Goal: Information Seeking & Learning: Learn about a topic

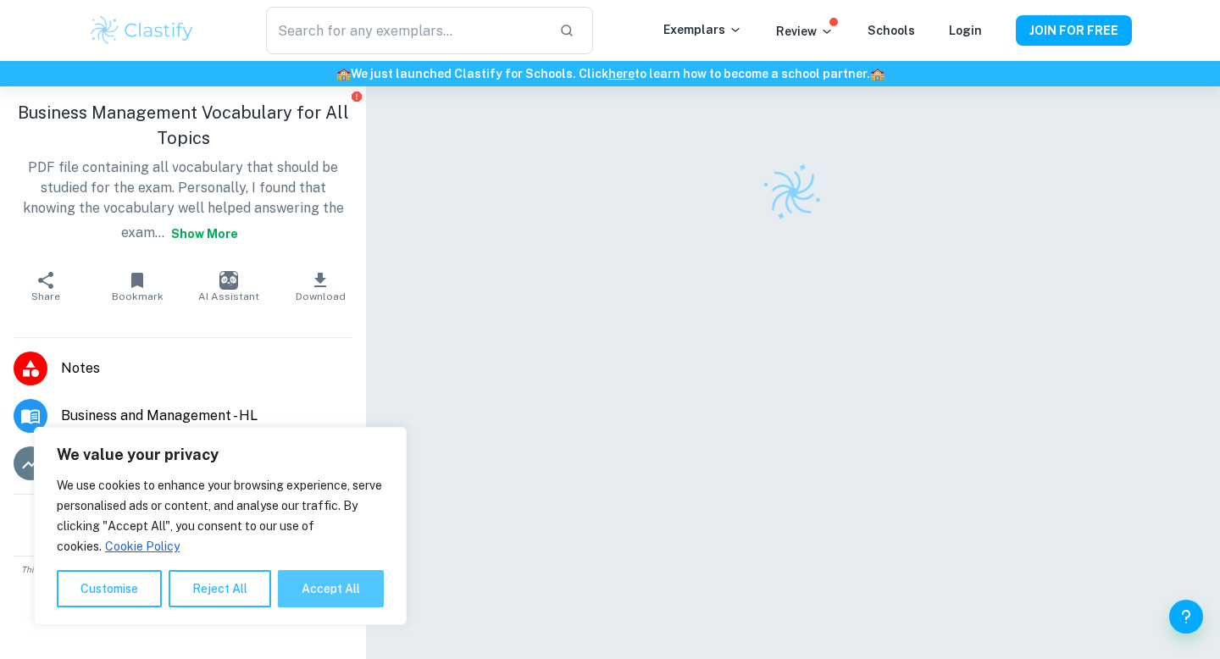
click at [348, 588] on button "Accept All" at bounding box center [331, 588] width 106 height 37
checkbox input "true"
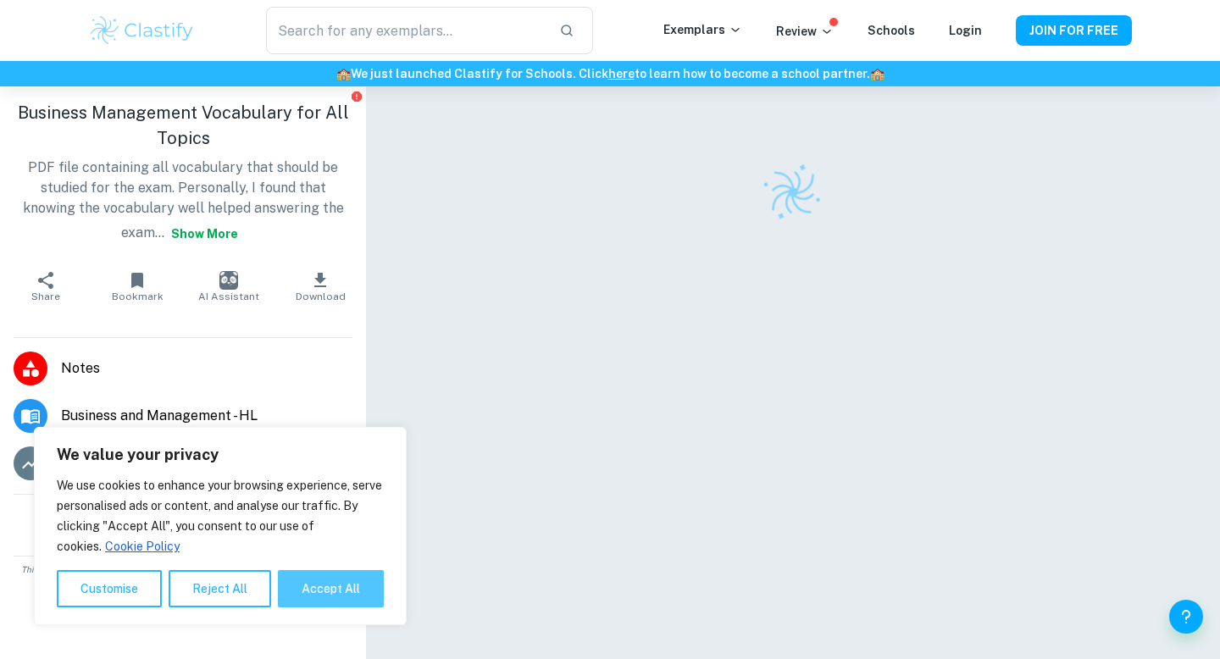
checkbox input "true"
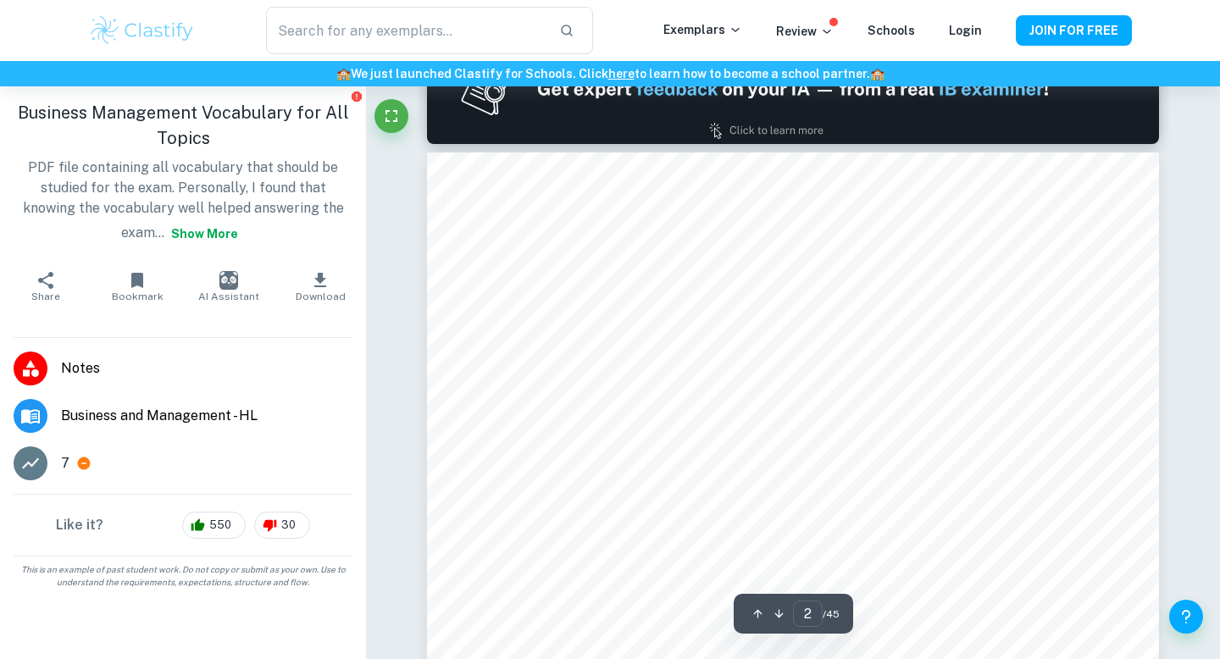
scroll to position [1152, 0]
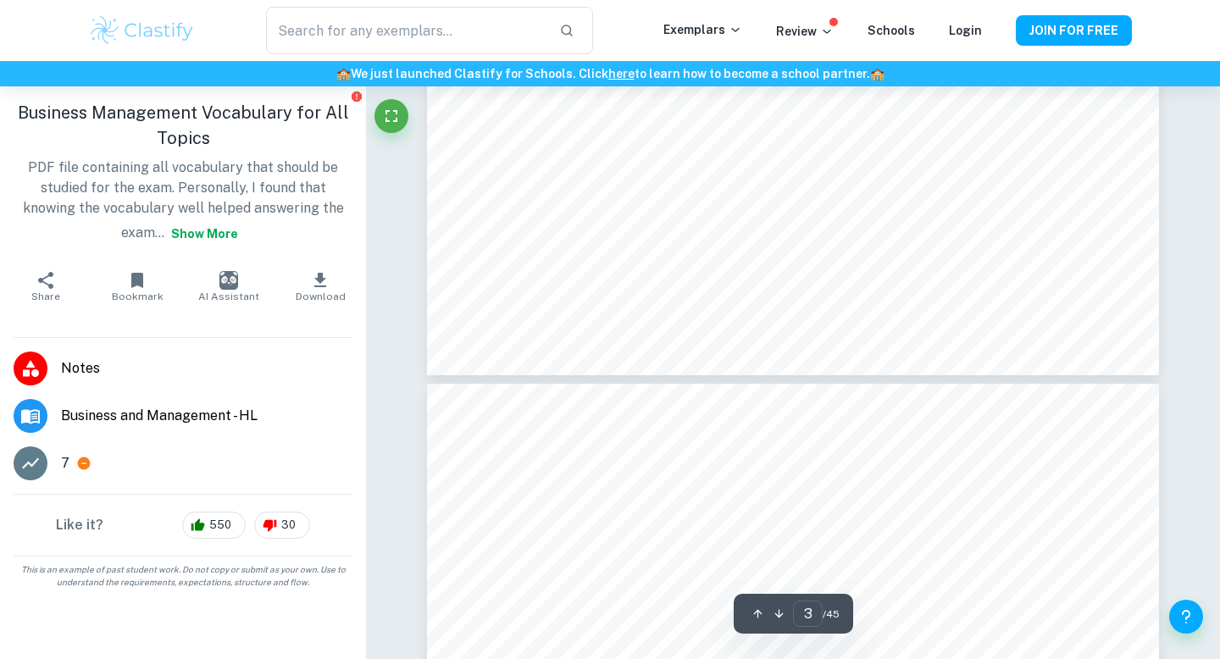
type input "4"
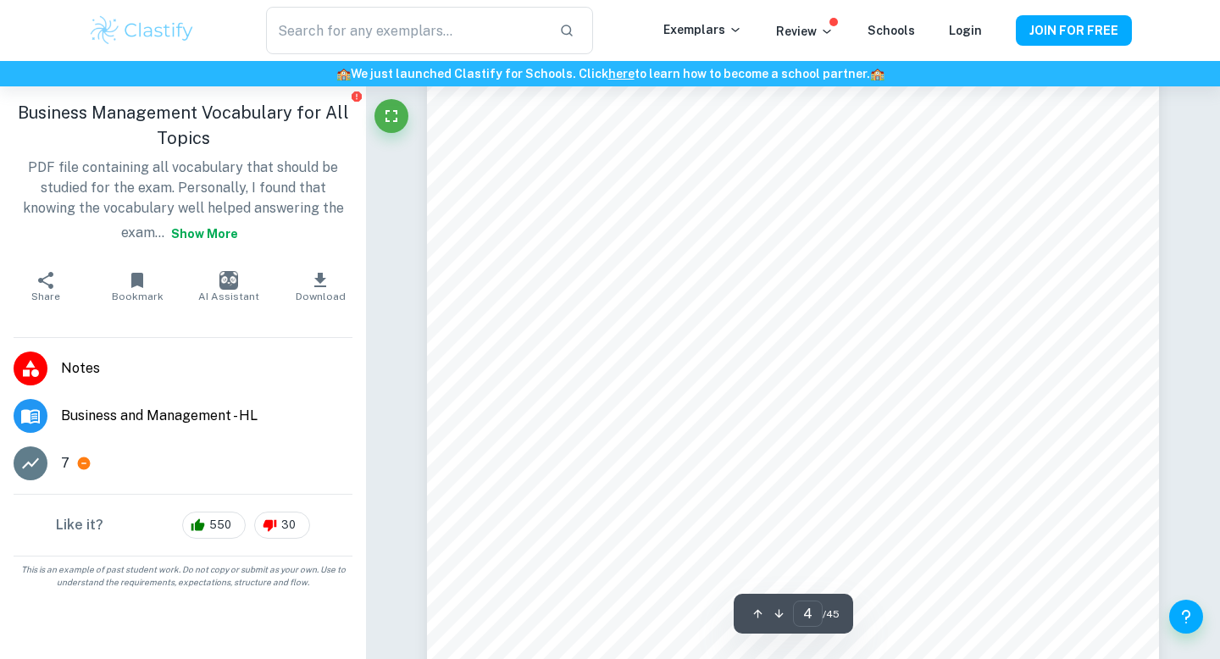
scroll to position [3451, 0]
click at [192, 417] on span "Business and Management - HL" at bounding box center [206, 416] width 291 height 20
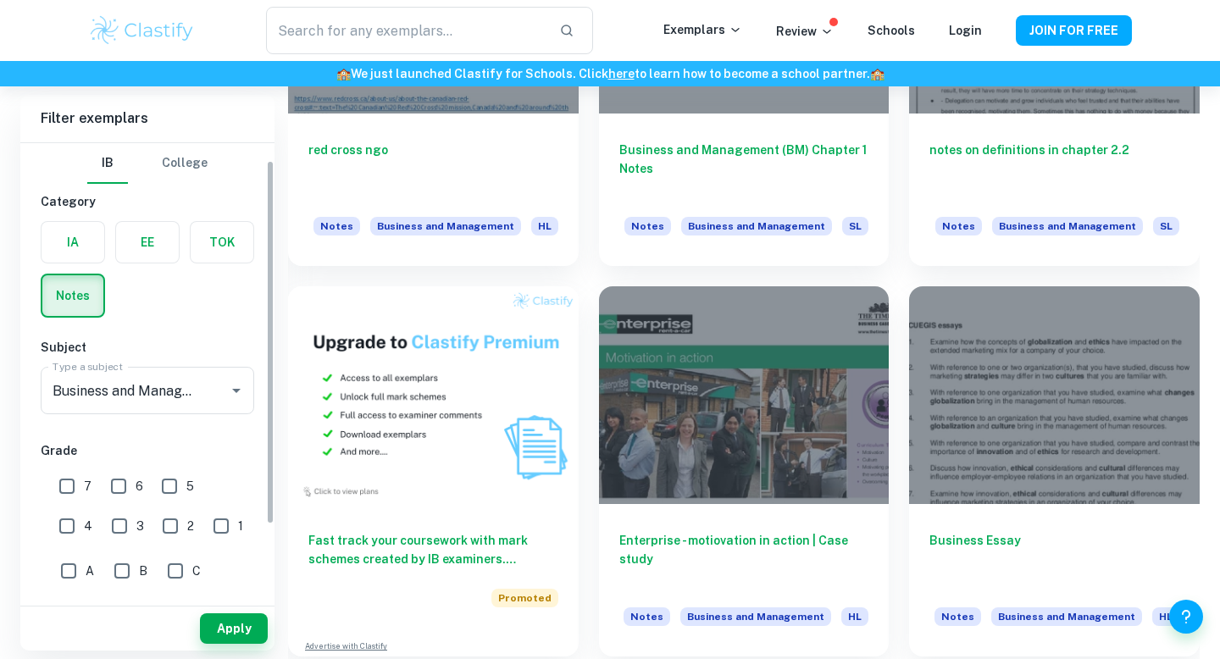
scroll to position [114, 0]
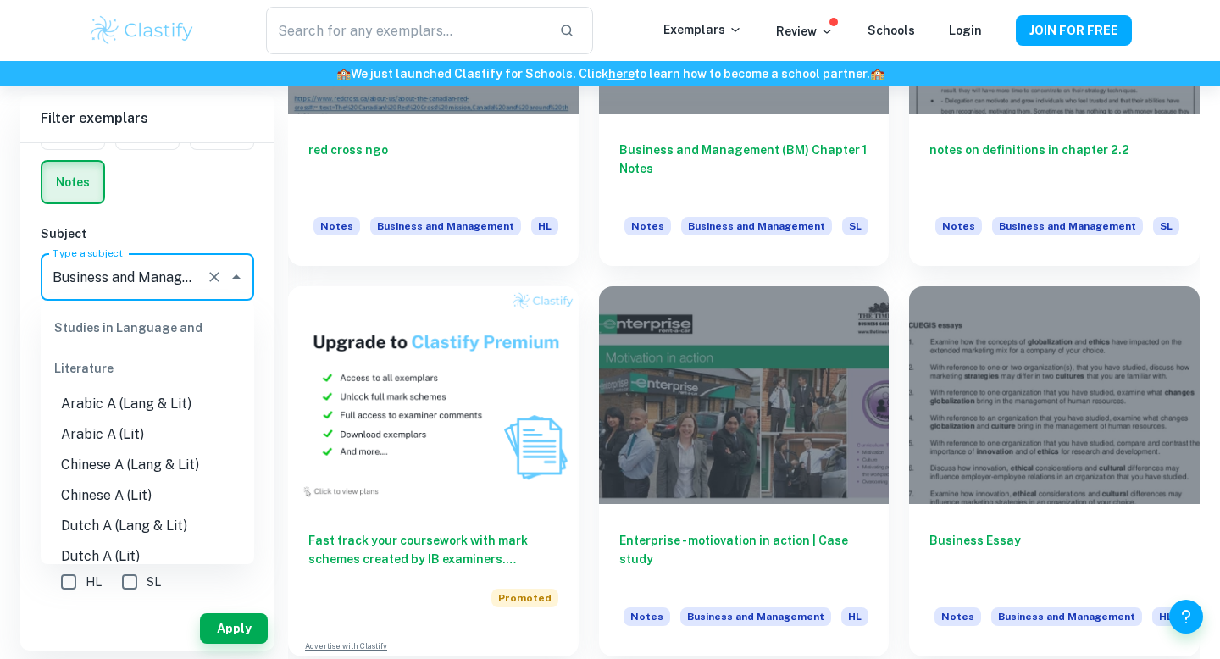
click at [175, 284] on input "Business and Management" at bounding box center [123, 277] width 151 height 32
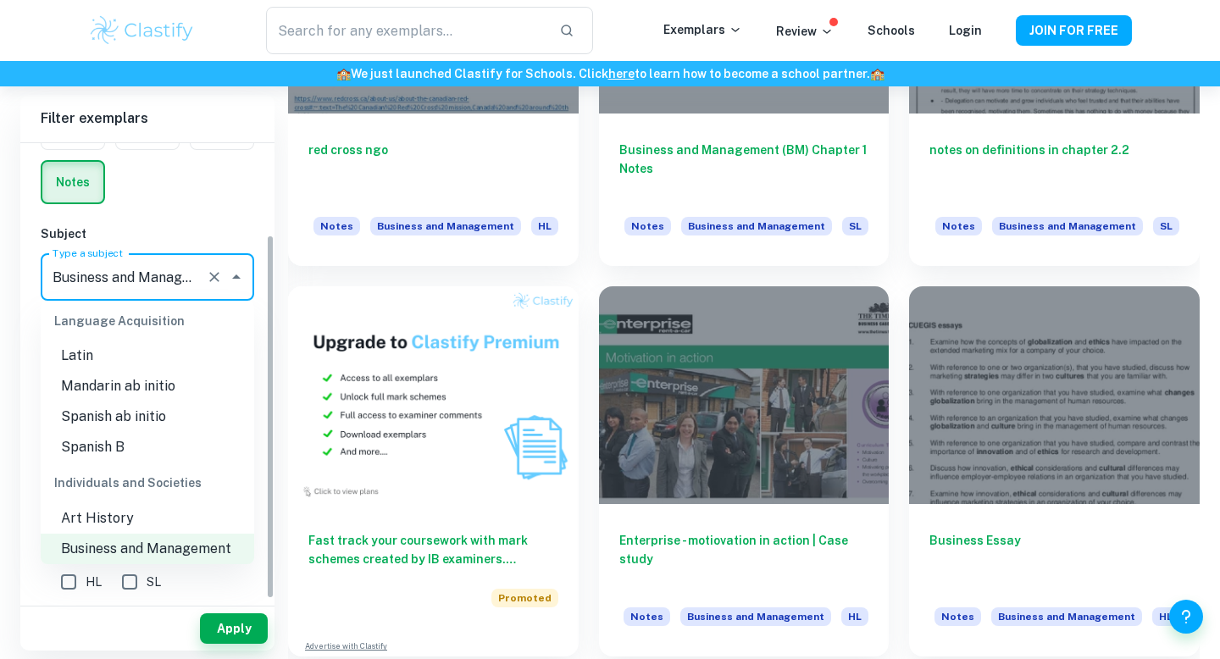
click at [197, 224] on h6 "Subject" at bounding box center [147, 233] width 213 height 19
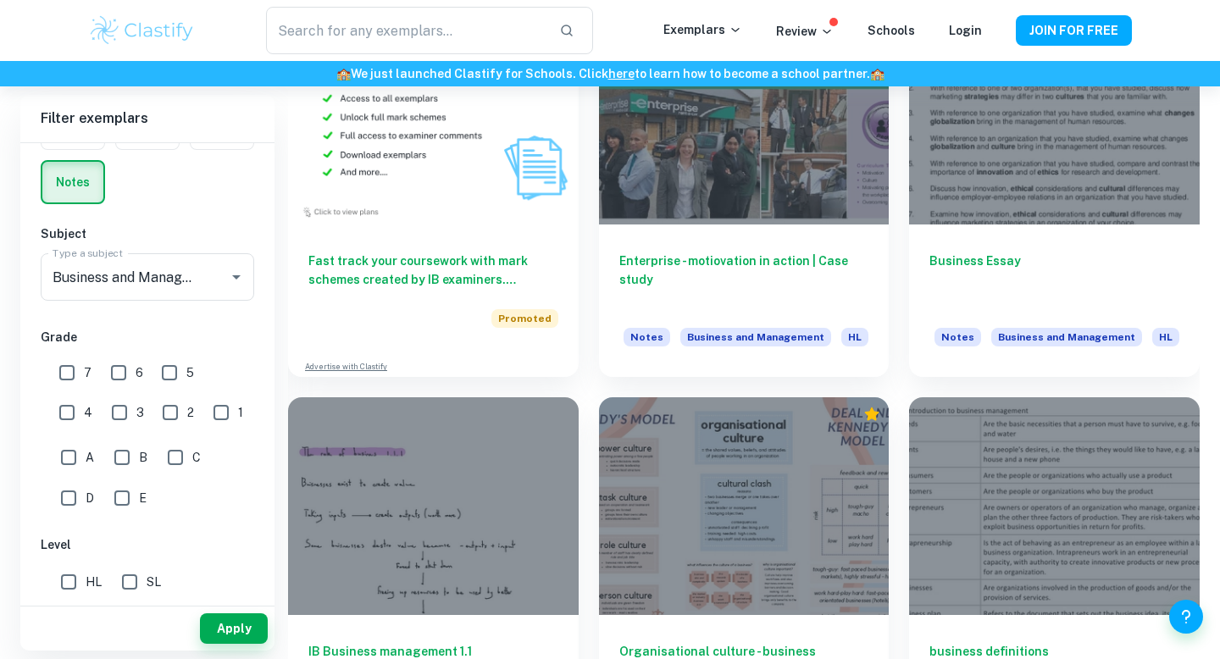
scroll to position [997, 0]
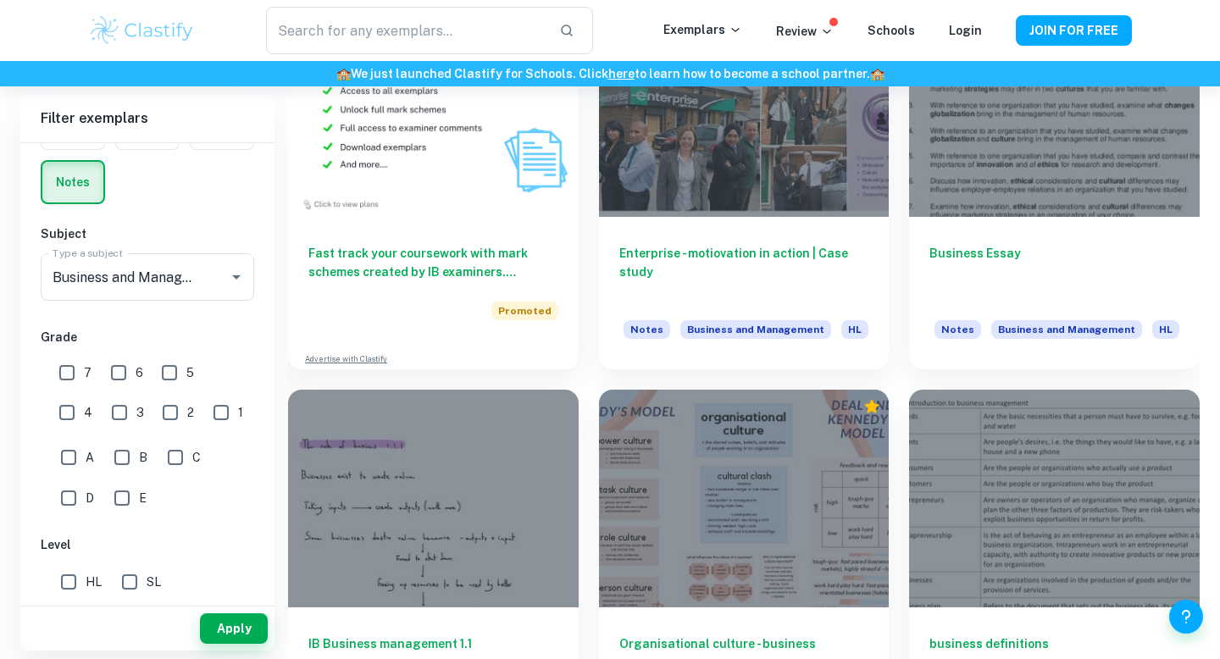
click at [130, 583] on input "SL" at bounding box center [130, 582] width 34 height 34
checkbox input "true"
click at [221, 629] on button "Apply" at bounding box center [234, 628] width 68 height 30
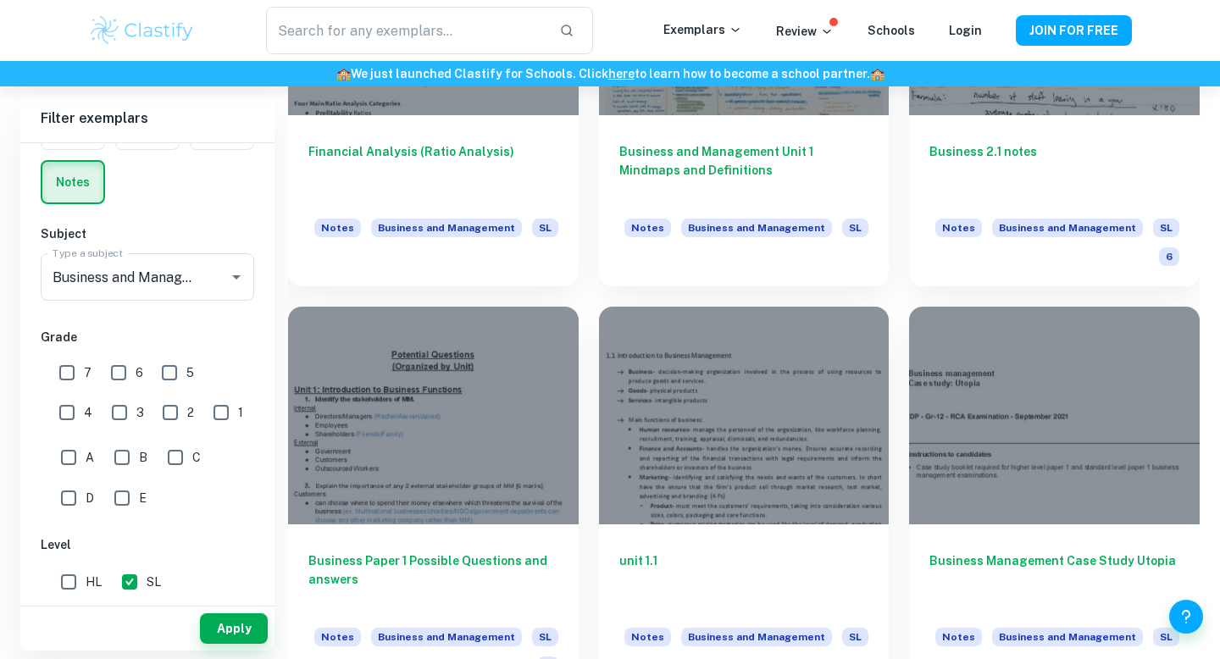
scroll to position [1904, 0]
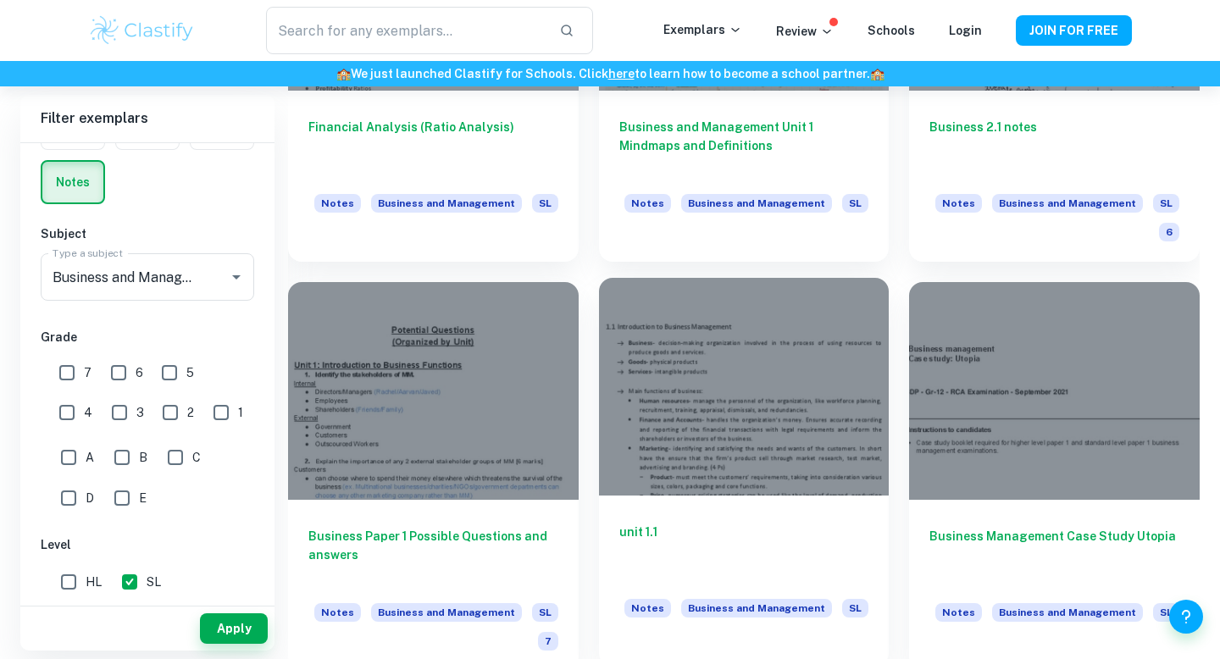
click at [672, 441] on div at bounding box center [744, 387] width 291 height 218
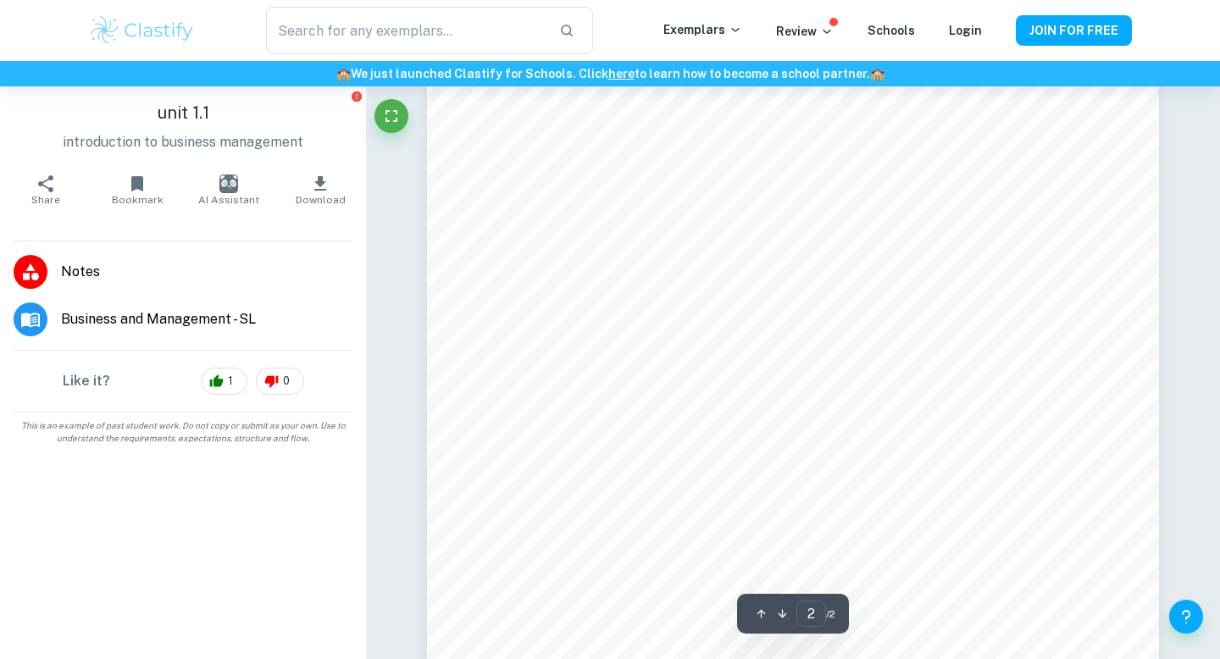
scroll to position [1766, 0]
type input "1"
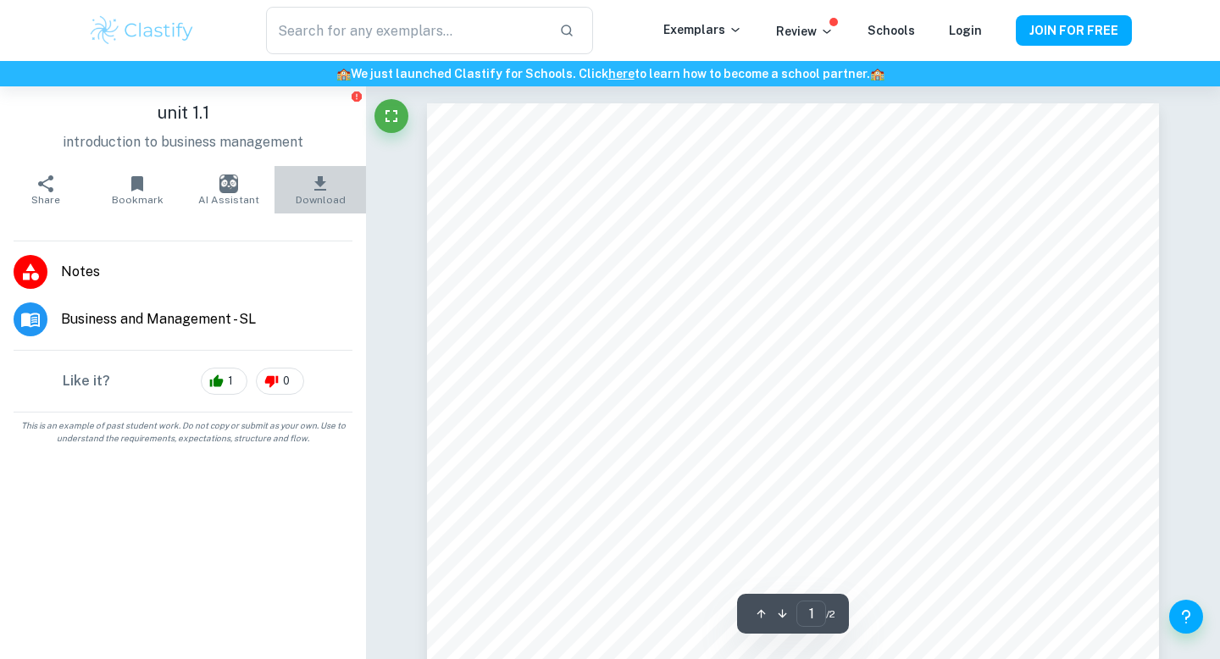
click at [323, 196] on span "Download" at bounding box center [321, 200] width 50 height 12
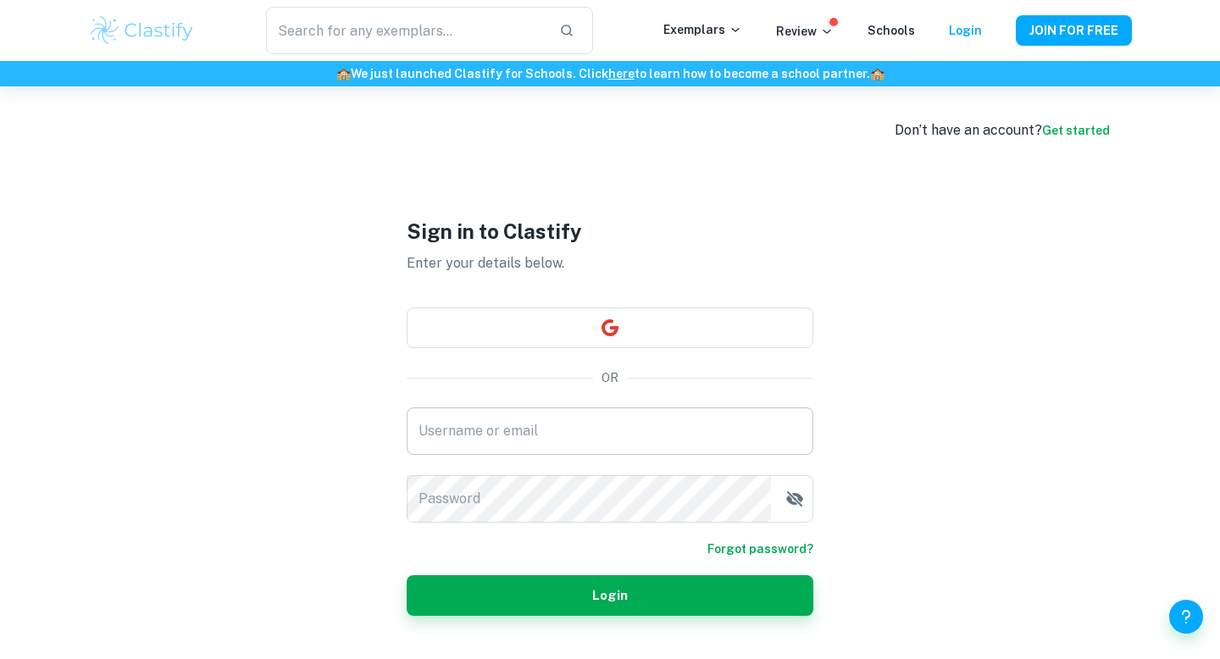
scroll to position [21, 0]
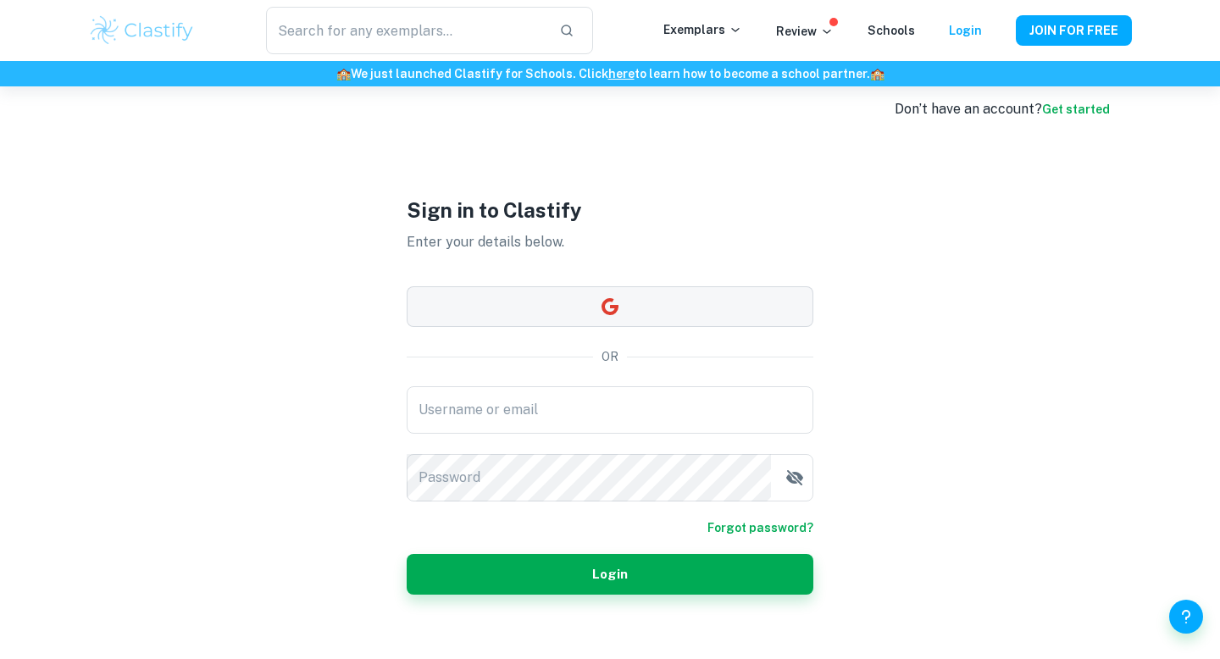
click at [572, 316] on button "button" at bounding box center [610, 306] width 407 height 41
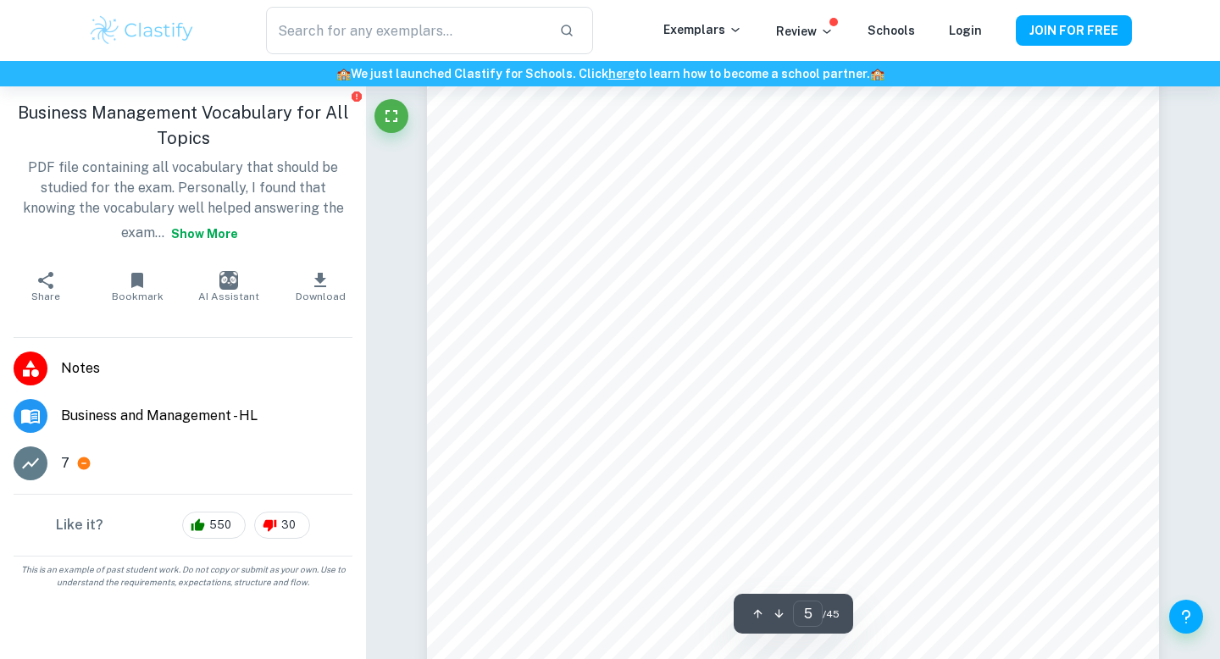
scroll to position [5304, 0]
type input "6"
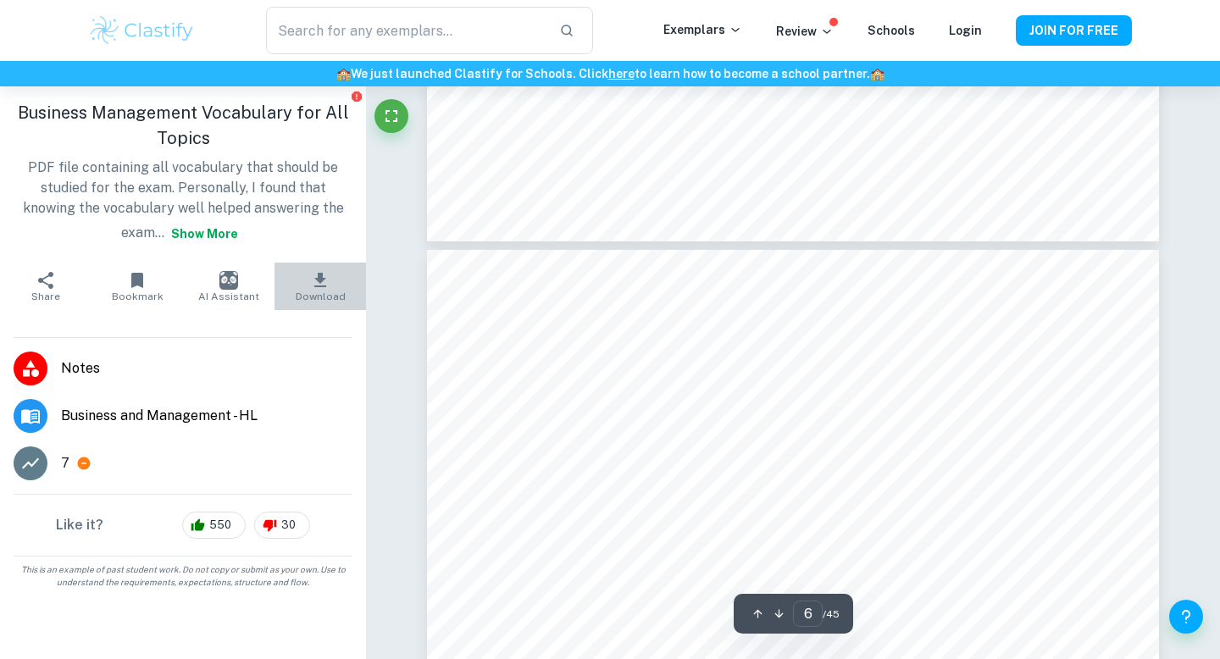
click at [319, 280] on icon "button" at bounding box center [320, 280] width 12 height 14
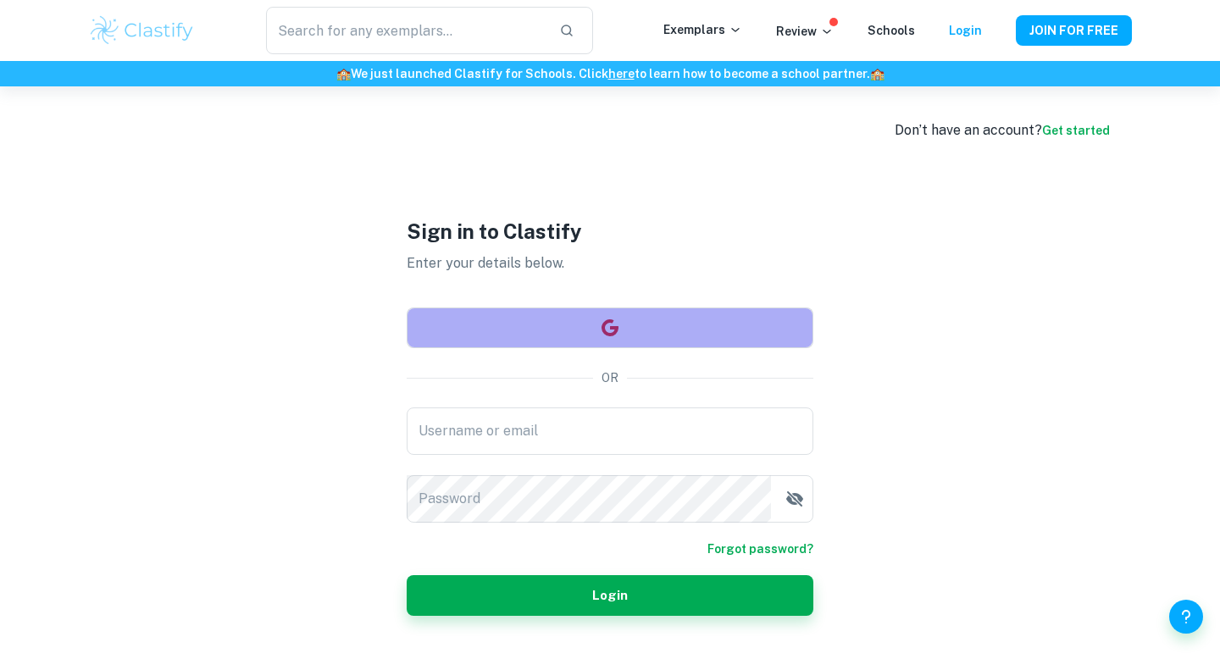
click at [478, 321] on button "button" at bounding box center [610, 327] width 407 height 41
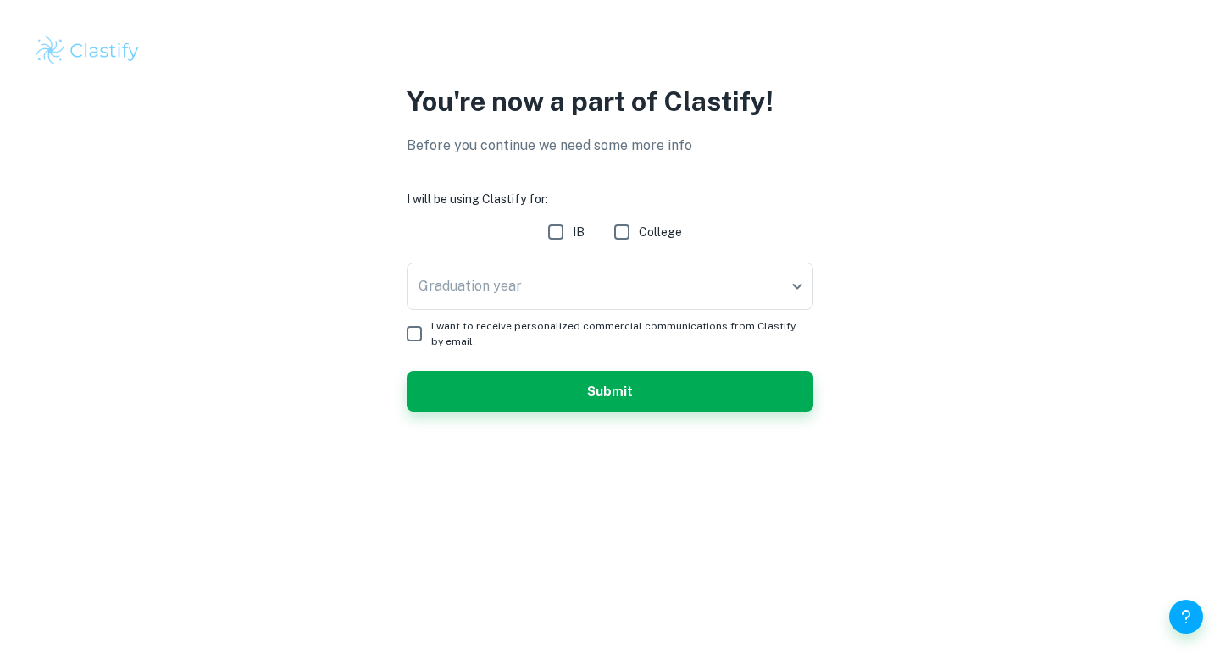
click at [560, 233] on input "IB" at bounding box center [556, 232] width 34 height 34
checkbox input "true"
click at [557, 290] on body "We value your privacy We use cookies to enhance your browsing experience, serve…" at bounding box center [610, 329] width 1220 height 659
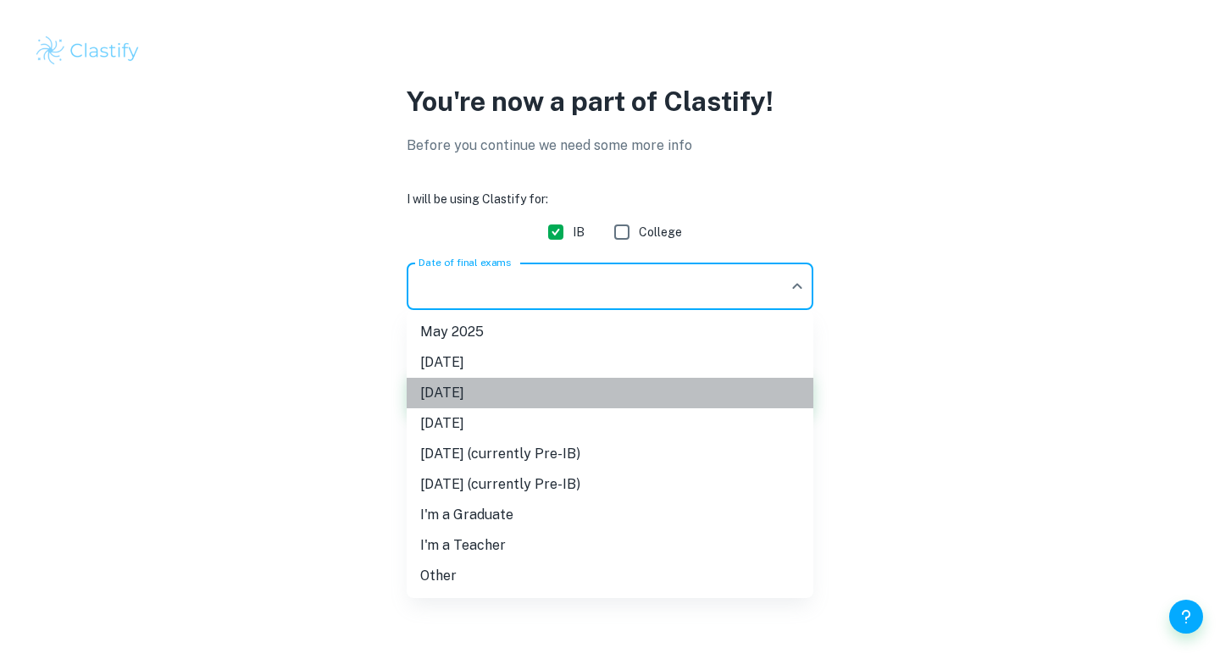
click at [553, 396] on li "May 2026" at bounding box center [610, 393] width 407 height 30
type input "M26"
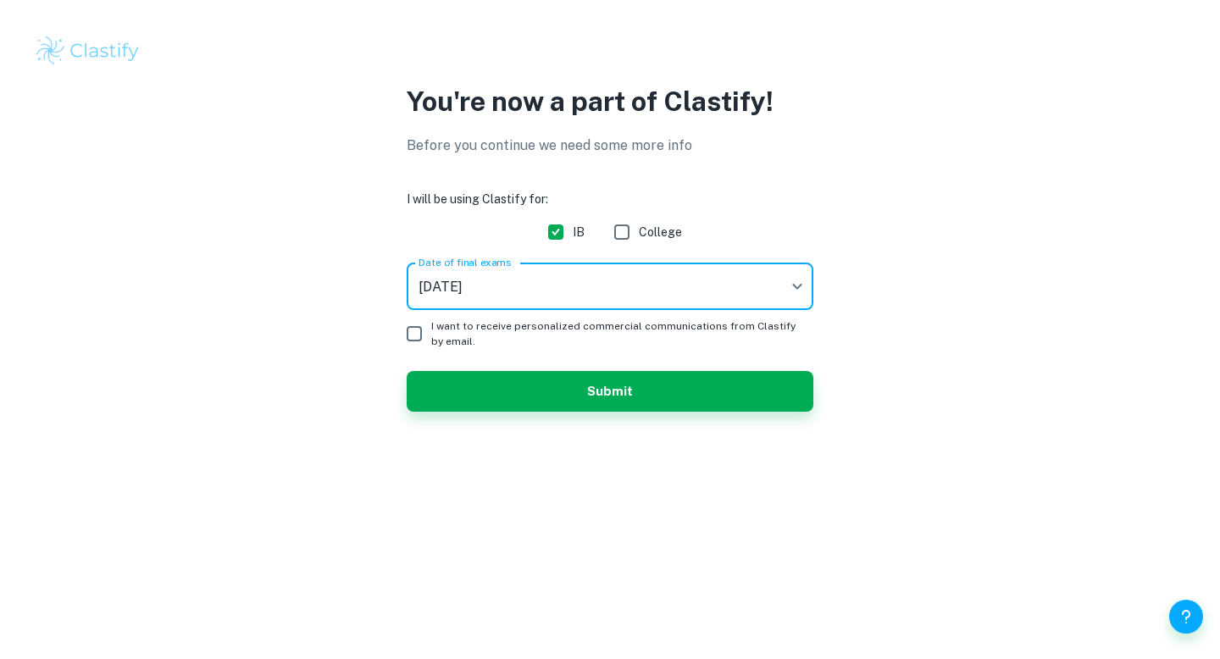
click at [556, 405] on button "Submit" at bounding box center [610, 391] width 407 height 41
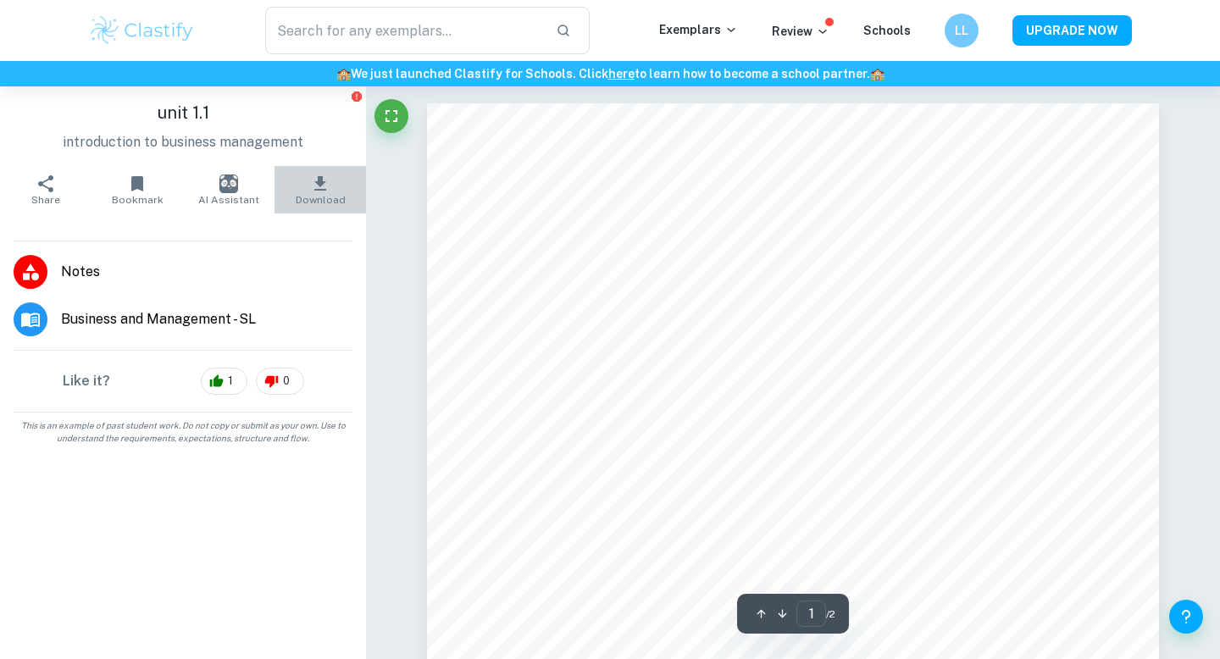
click at [325, 194] on span "Download" at bounding box center [321, 200] width 50 height 12
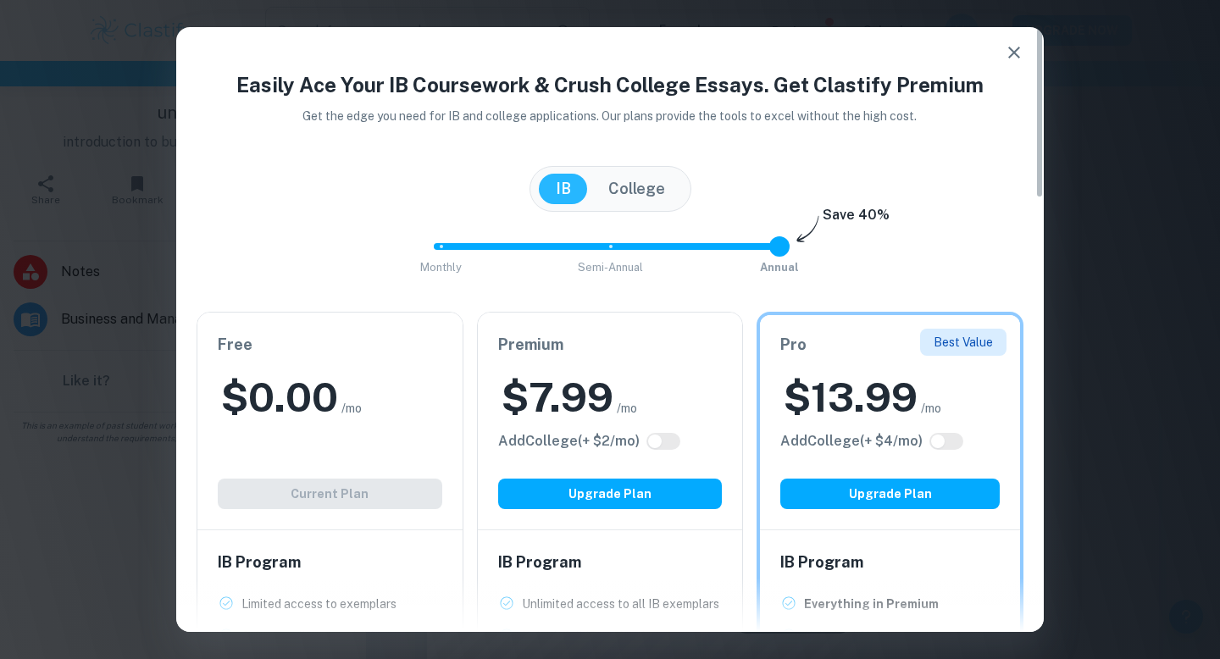
click at [396, 418] on div "$ 0.00 /mo" at bounding box center [330, 397] width 224 height 54
click at [393, 418] on div "$ 0.00 /mo" at bounding box center [330, 397] width 224 height 54
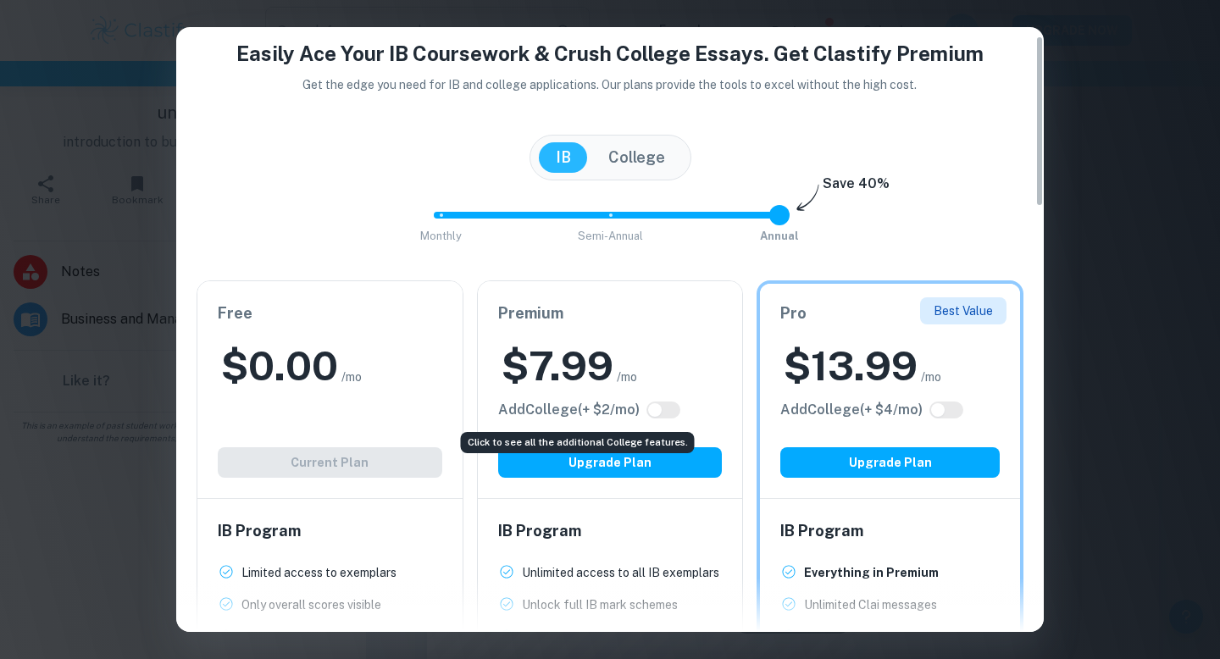
scroll to position [69, 0]
click at [1116, 108] on div "Easily Ace Your IB Coursework & Crush College Essays. Get Clastify Premium Get …" at bounding box center [610, 329] width 1220 height 659
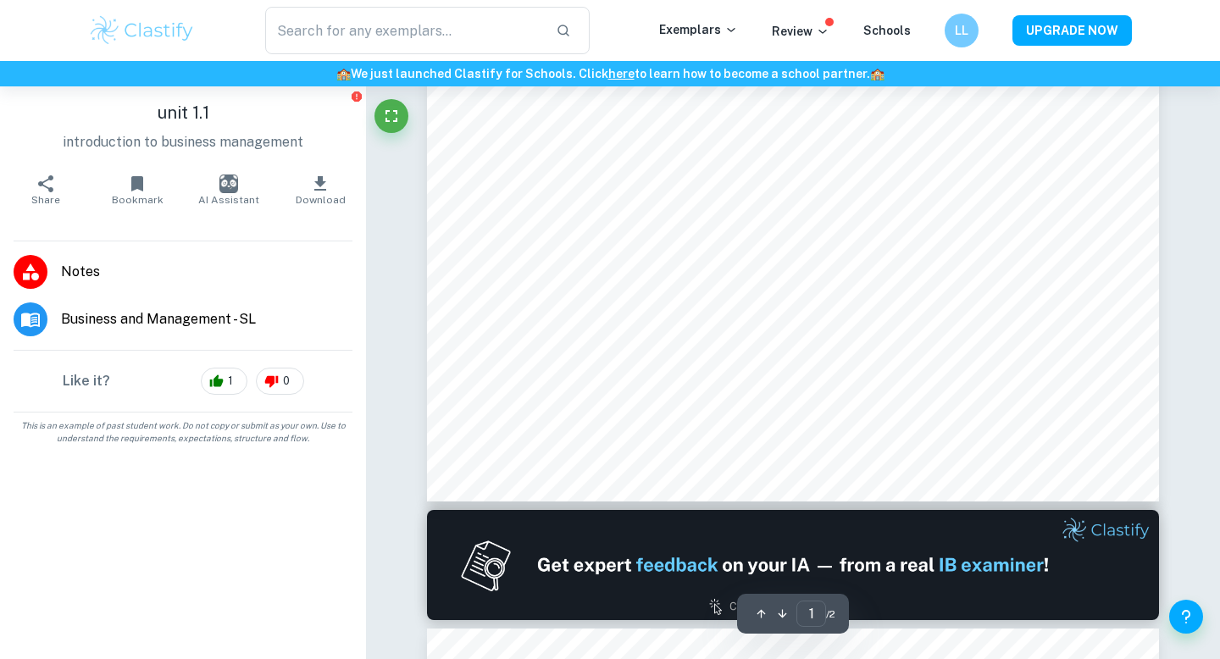
scroll to position [0, 0]
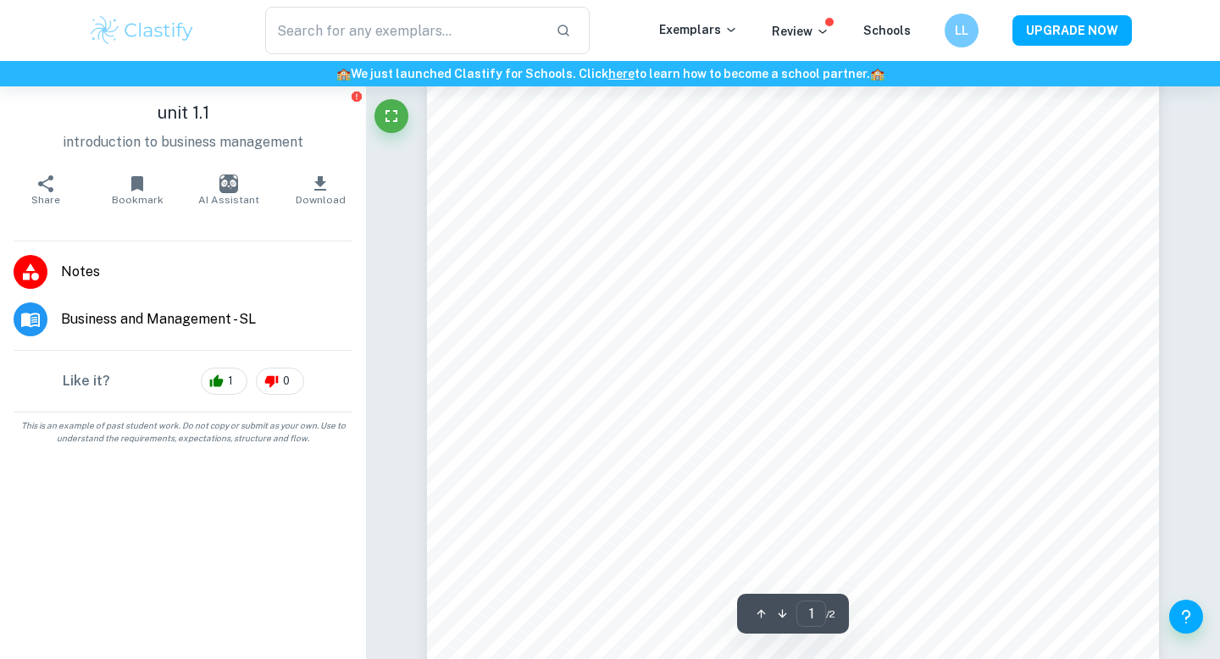
type input "2"
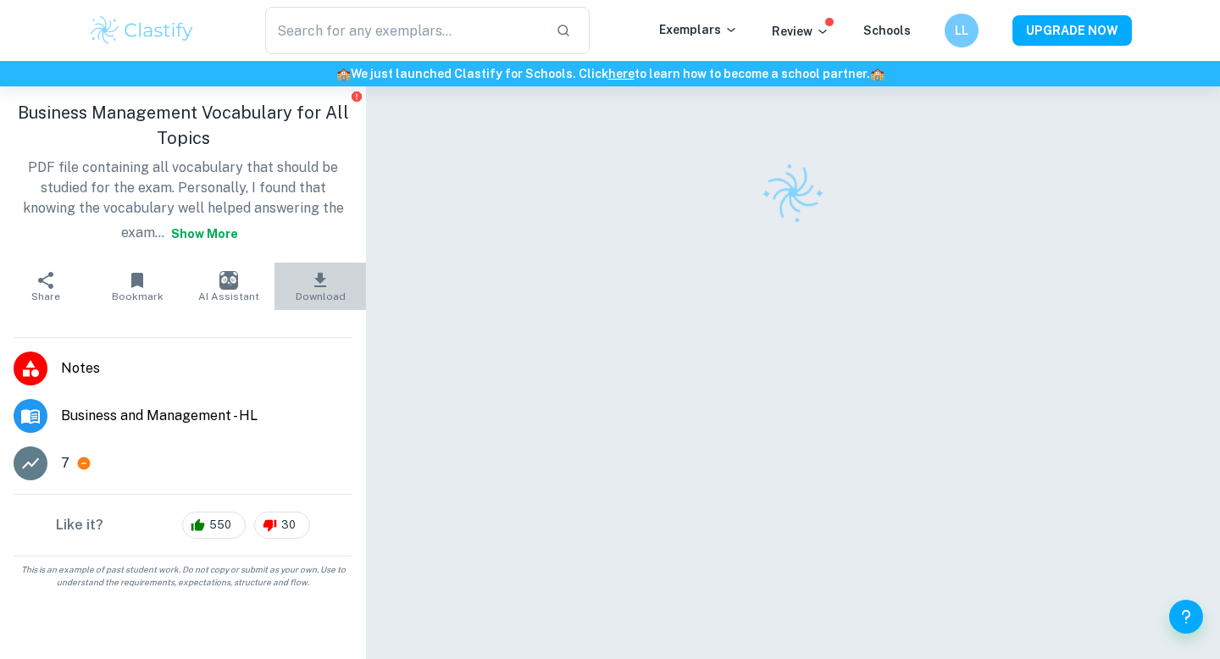
click at [327, 286] on icon "button" at bounding box center [320, 280] width 20 height 20
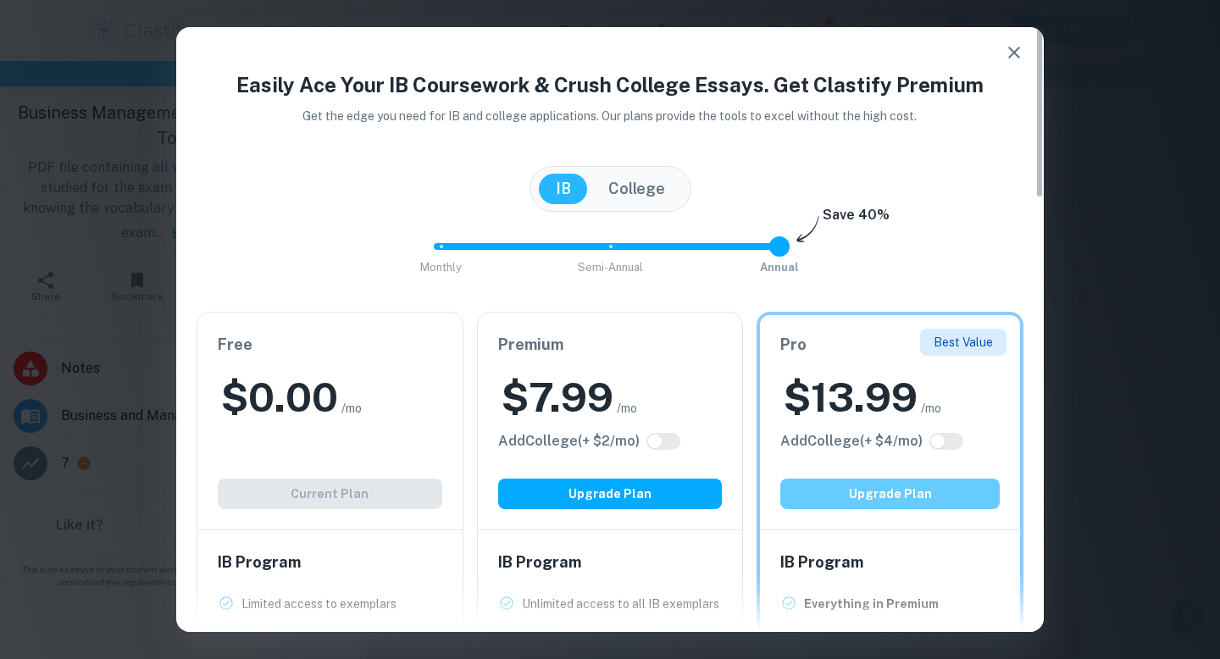
click at [864, 495] on button "Upgrade Plan" at bounding box center [889, 494] width 219 height 30
click at [656, 363] on div "Premium $ 7.99 /mo Add College (+ $ 2 /mo) Upgrade Plan" at bounding box center [610, 421] width 265 height 217
click at [328, 475] on div "Free $ 0.00 /mo Add College (+ $ 2 /mo) Current Plan" at bounding box center [329, 421] width 265 height 217
click at [1016, 58] on icon "button" at bounding box center [1014, 52] width 20 height 20
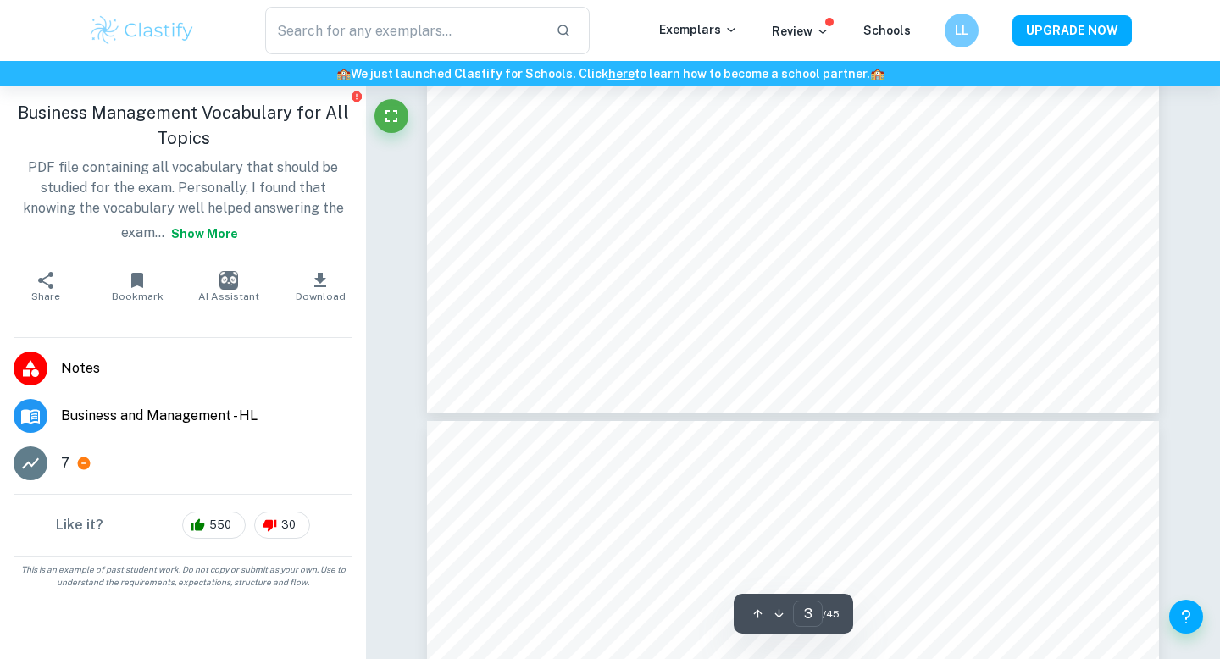
type input "4"
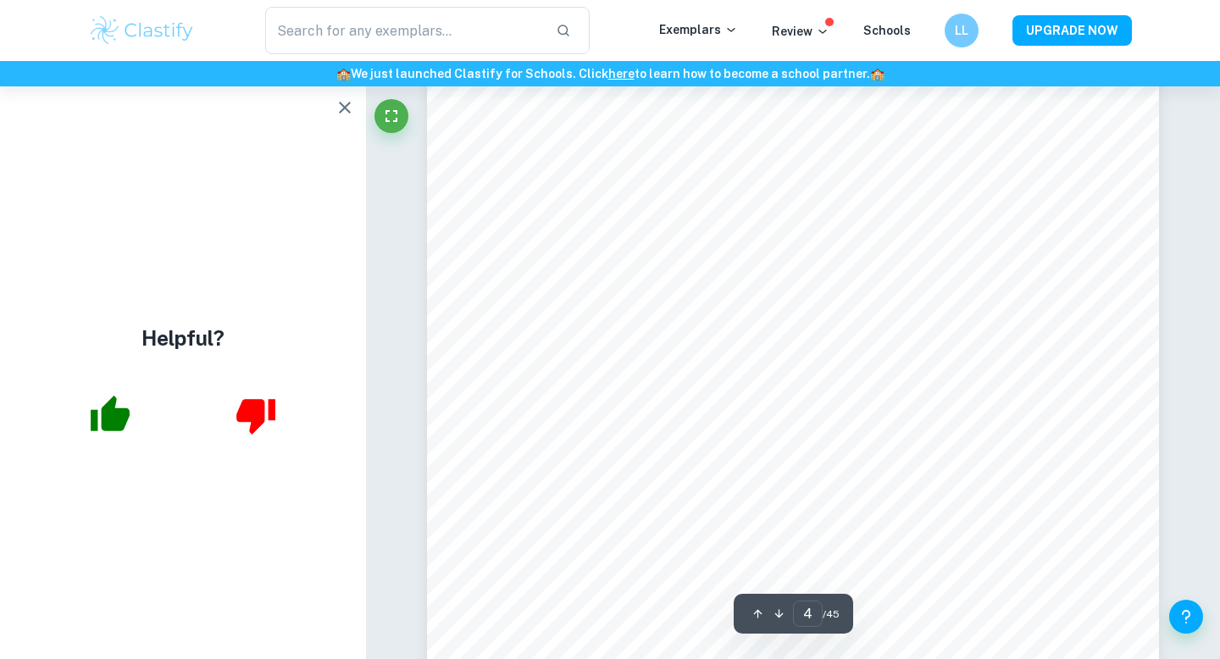
scroll to position [3357, 0]
click at [343, 113] on icon "button" at bounding box center [345, 107] width 20 height 20
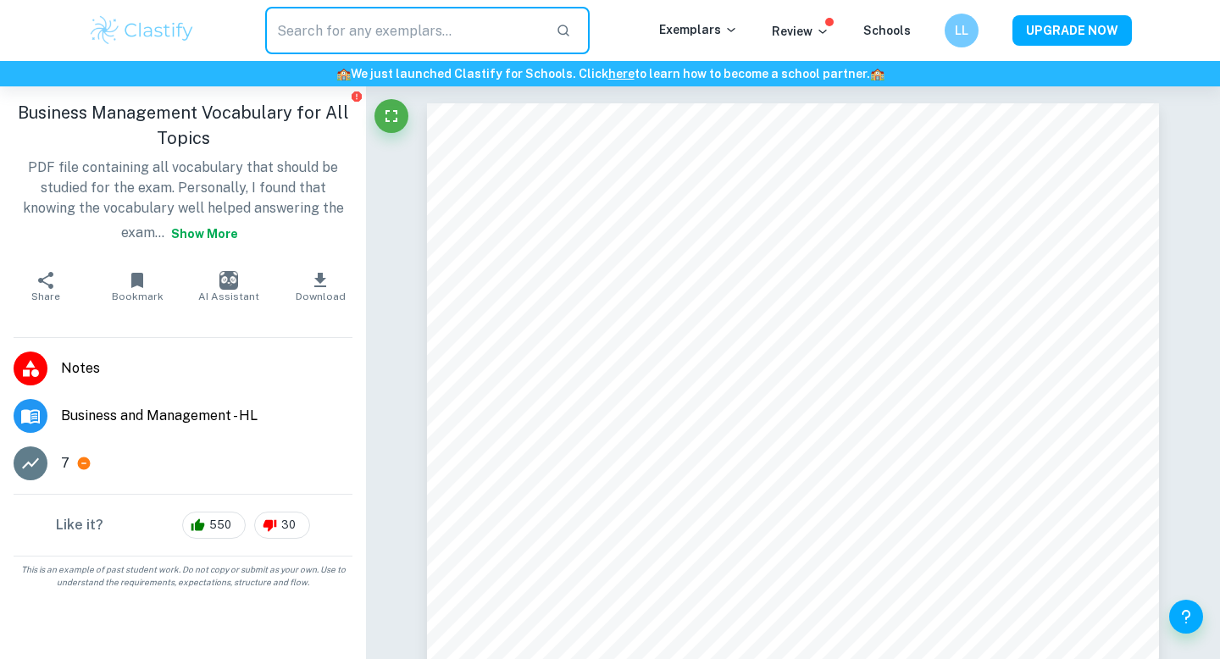
click at [334, 12] on input "text" at bounding box center [403, 30] width 277 height 47
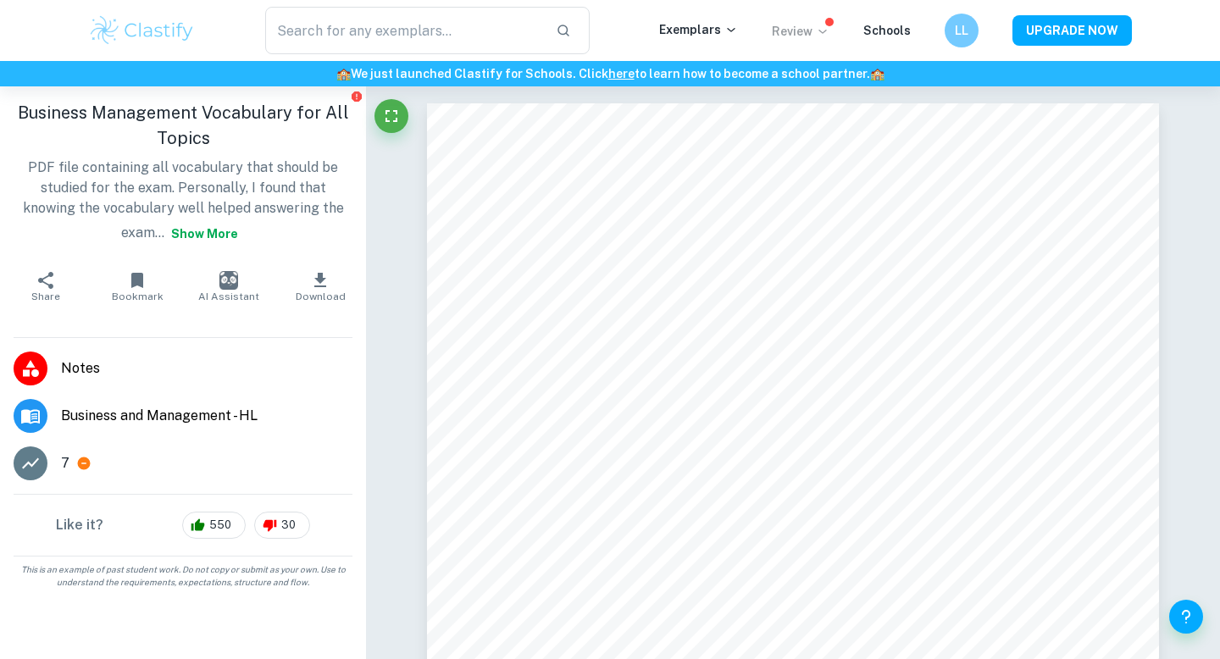
click at [811, 30] on p "Review" at bounding box center [801, 31] width 58 height 19
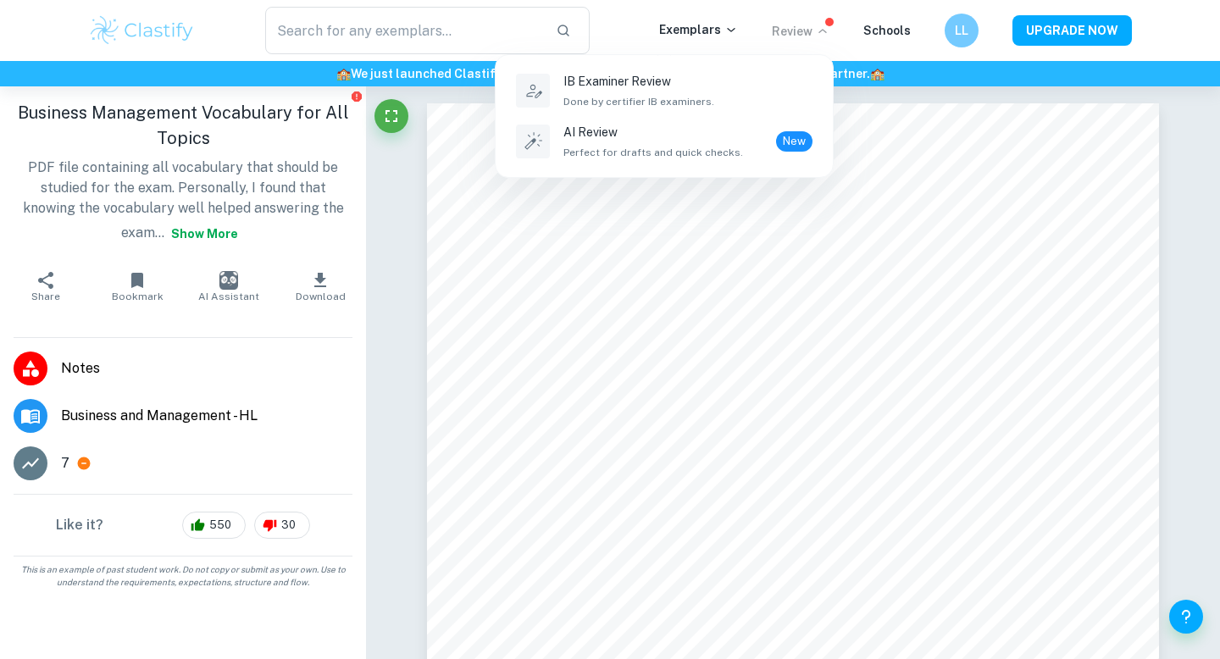
click at [723, 31] on div at bounding box center [610, 329] width 1220 height 659
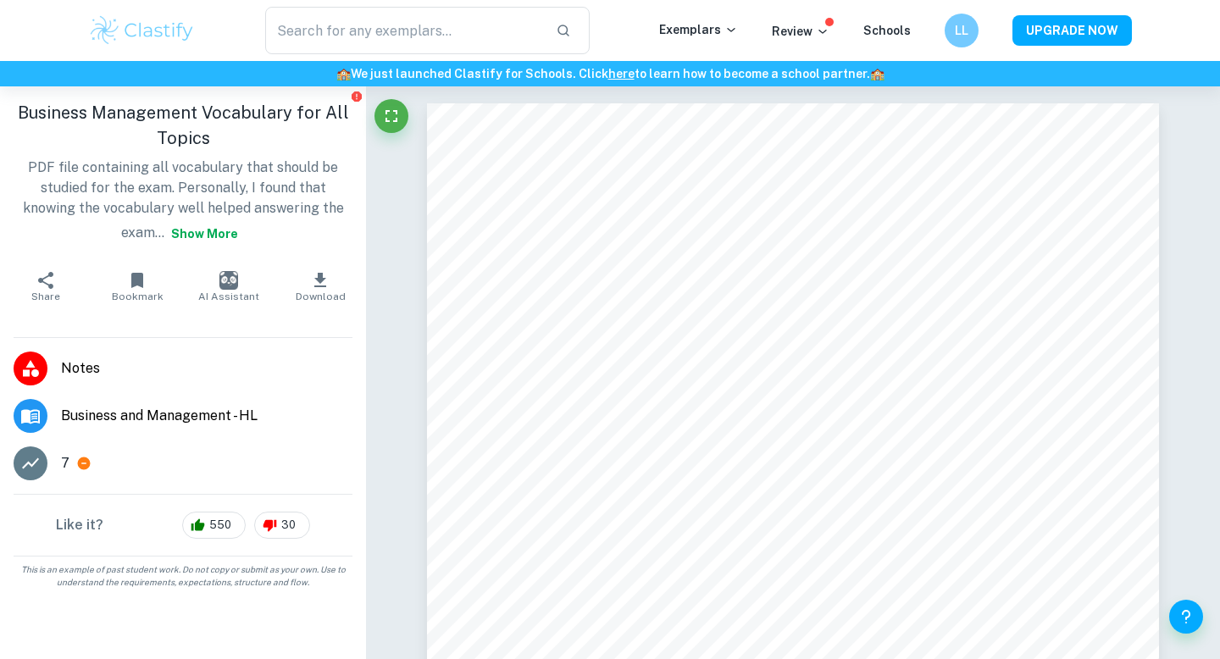
click at [723, 31] on p "Exemplars" at bounding box center [698, 29] width 79 height 19
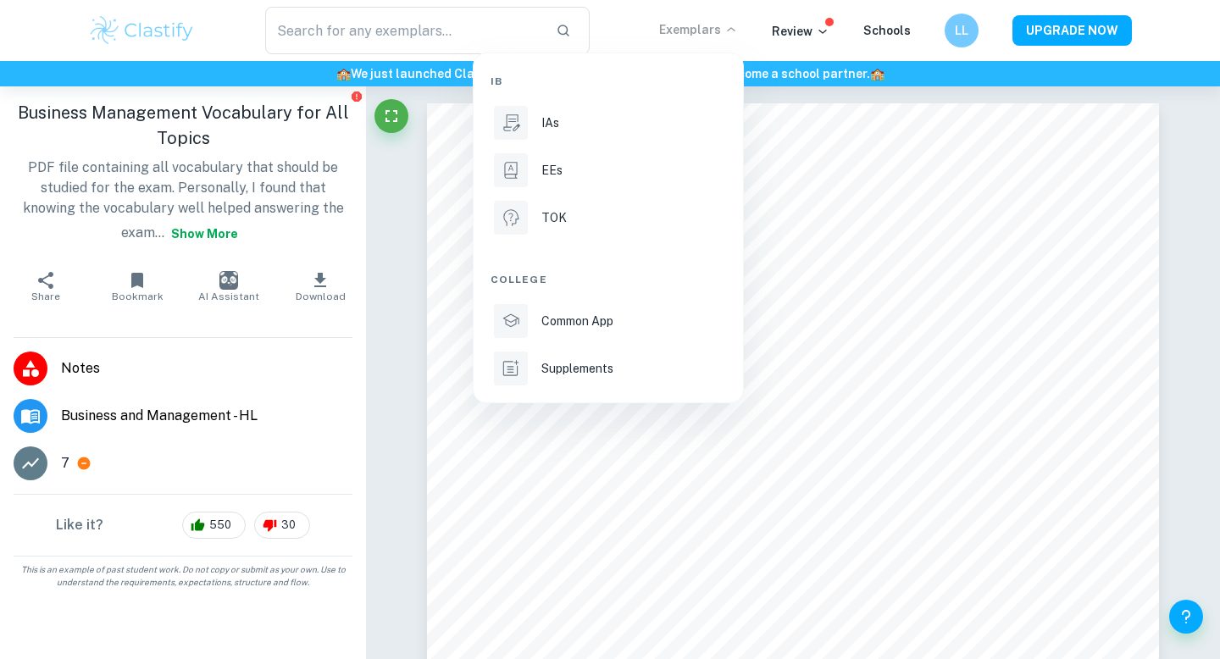
click at [846, 279] on div at bounding box center [610, 329] width 1220 height 659
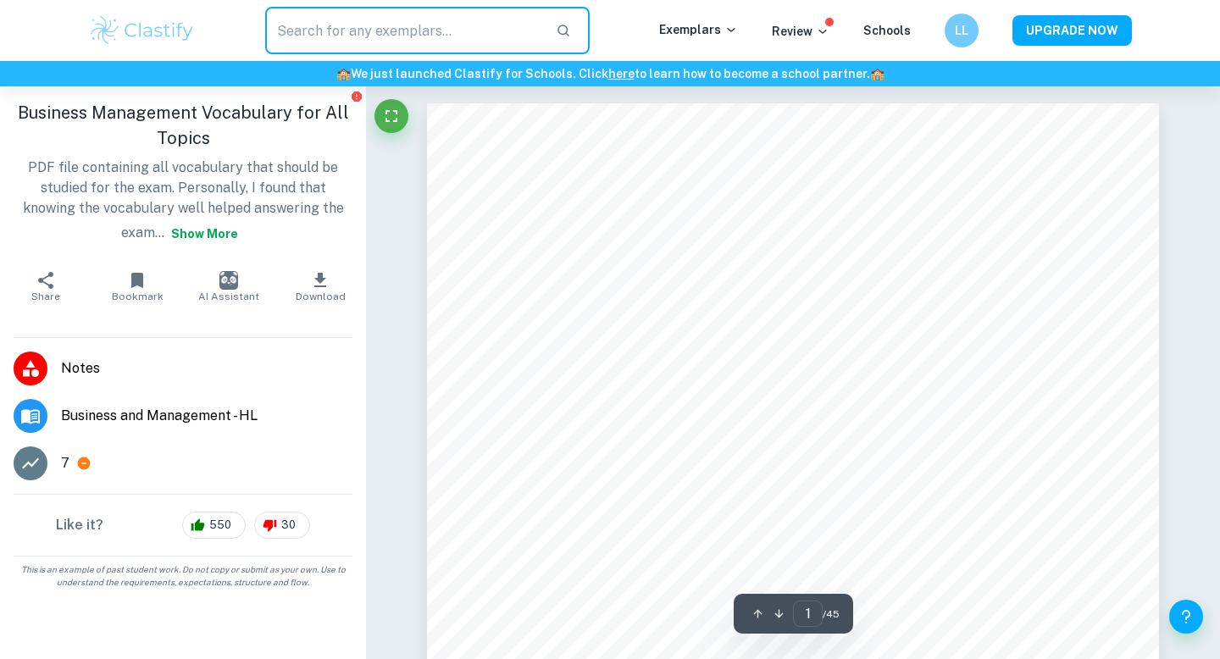
click at [363, 30] on input "text" at bounding box center [403, 30] width 277 height 47
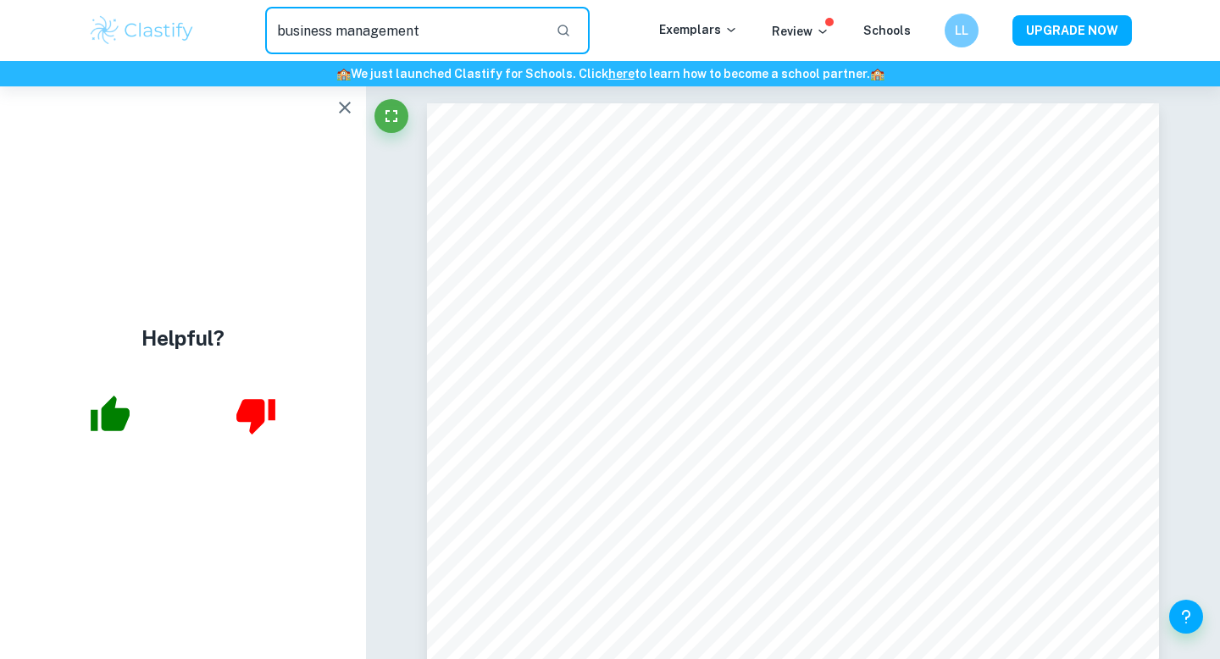
type input "business management"
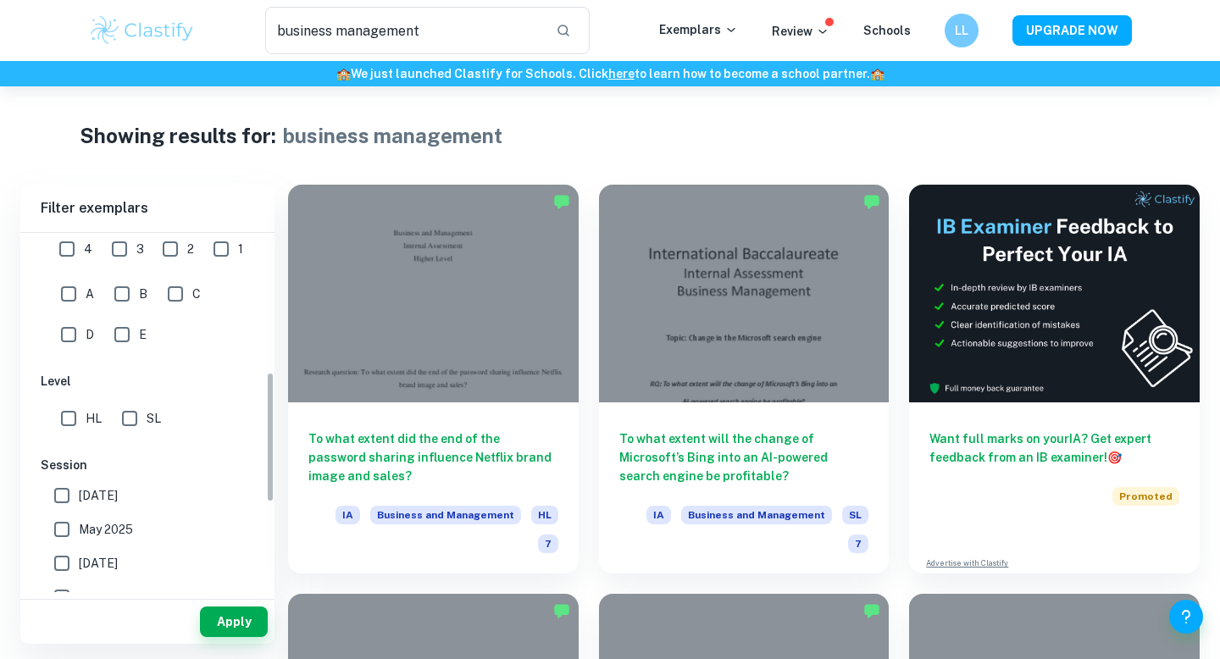
scroll to position [381, 0]
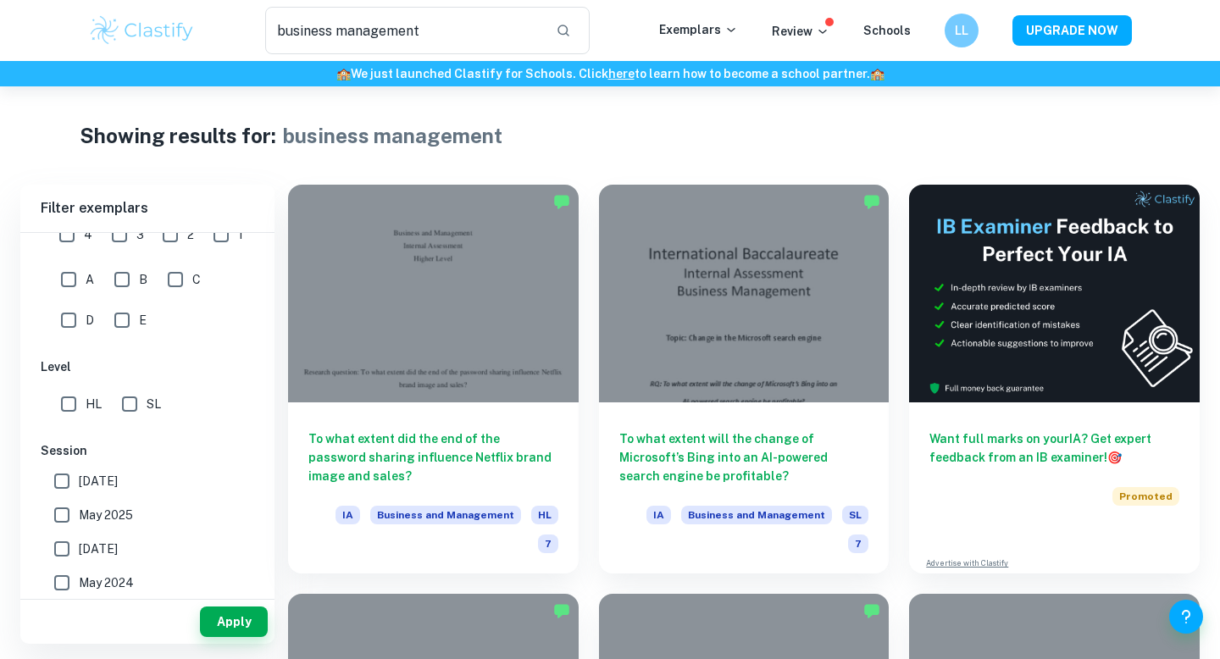
click at [130, 404] on input "SL" at bounding box center [130, 404] width 34 height 34
checkbox input "true"
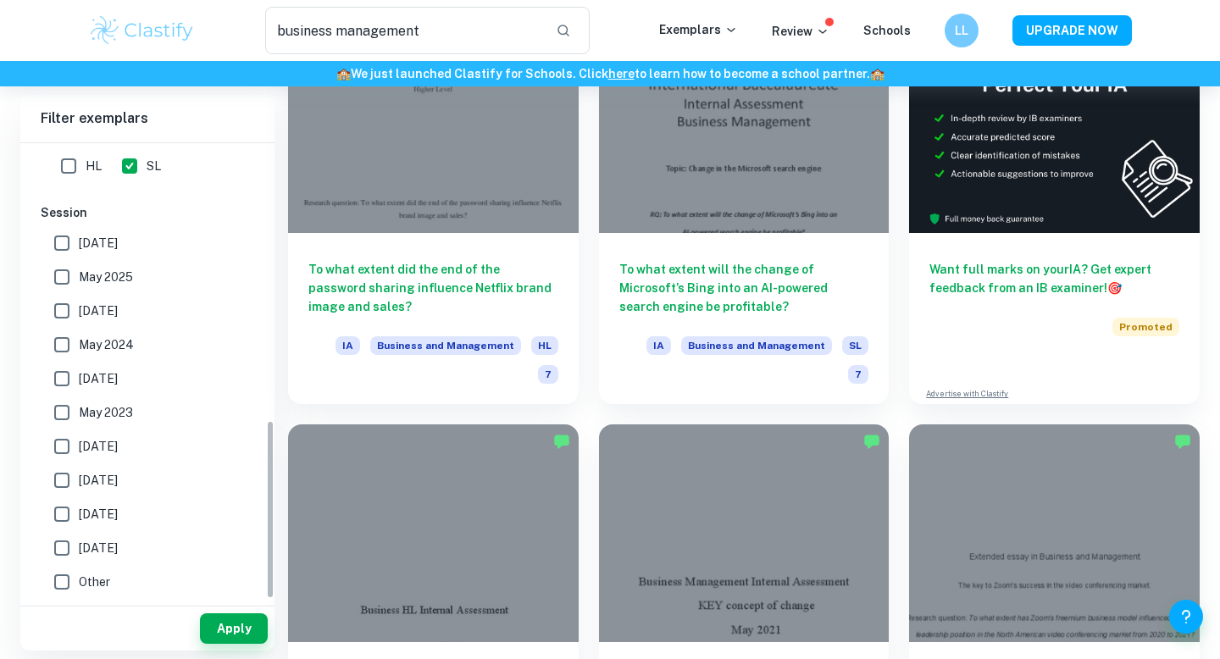
scroll to position [529, 0]
click at [233, 627] on button "Apply" at bounding box center [234, 628] width 68 height 30
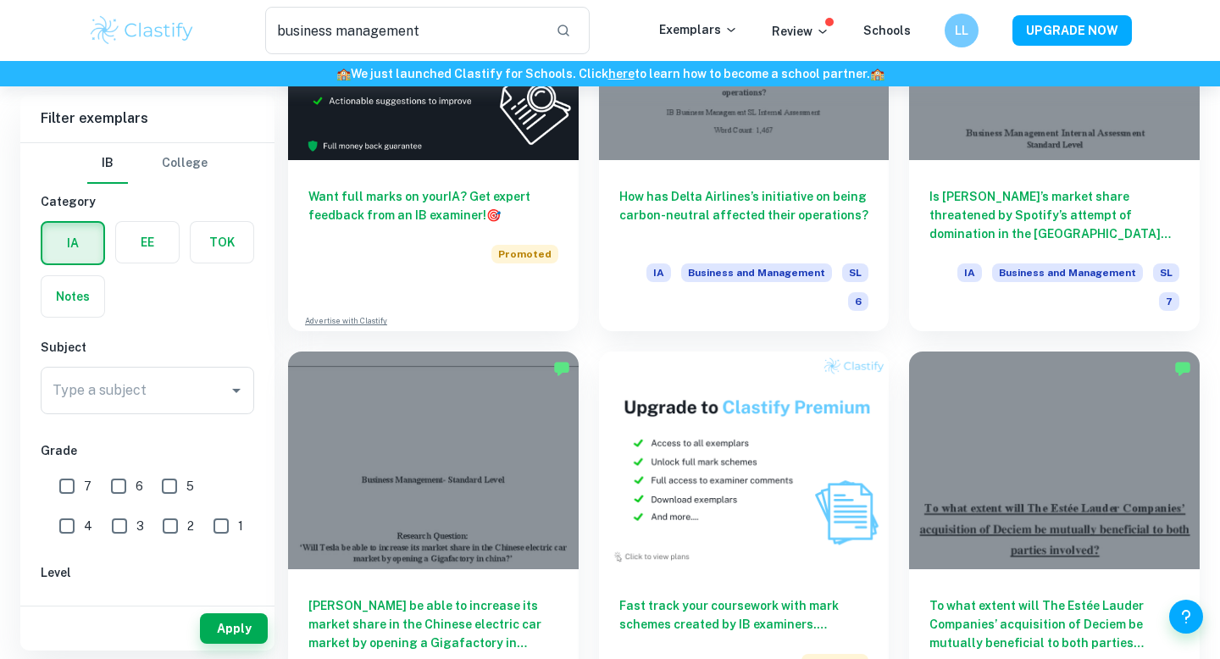
click at [84, 298] on label "button" at bounding box center [73, 296] width 63 height 41
click at [0, 0] on input "radio" at bounding box center [0, 0] width 0 height 0
click at [243, 624] on button "Apply" at bounding box center [234, 628] width 68 height 30
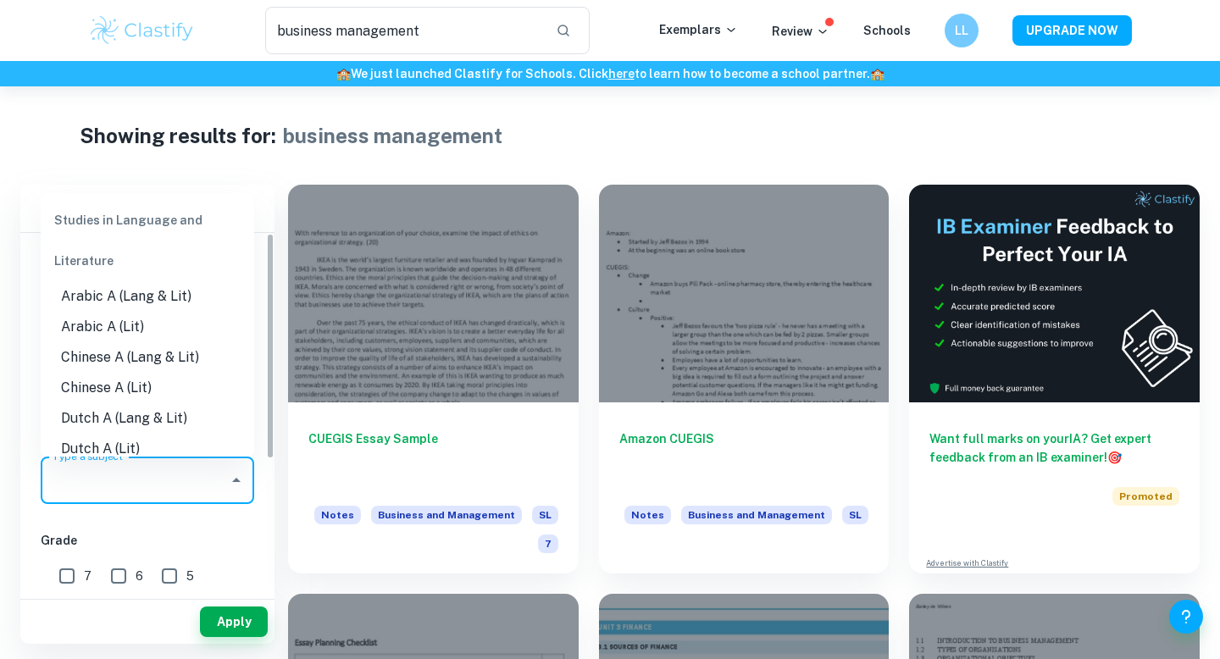
click at [202, 478] on input "Type a subject" at bounding box center [134, 480] width 173 height 32
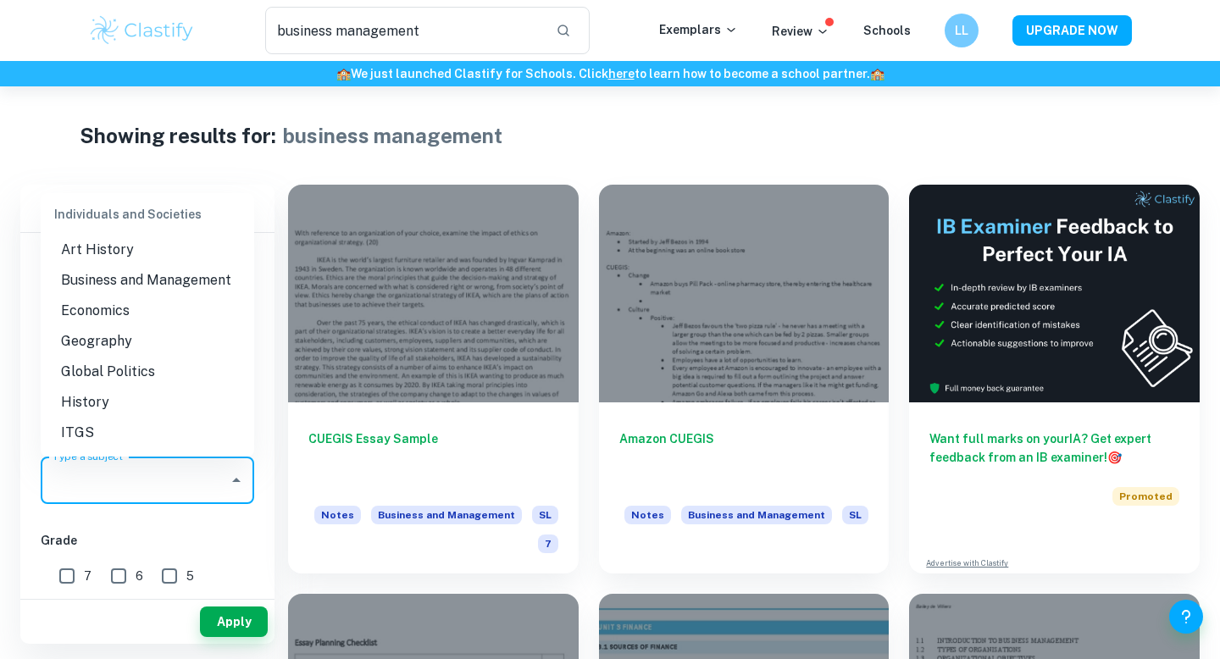
scroll to position [1513, 0]
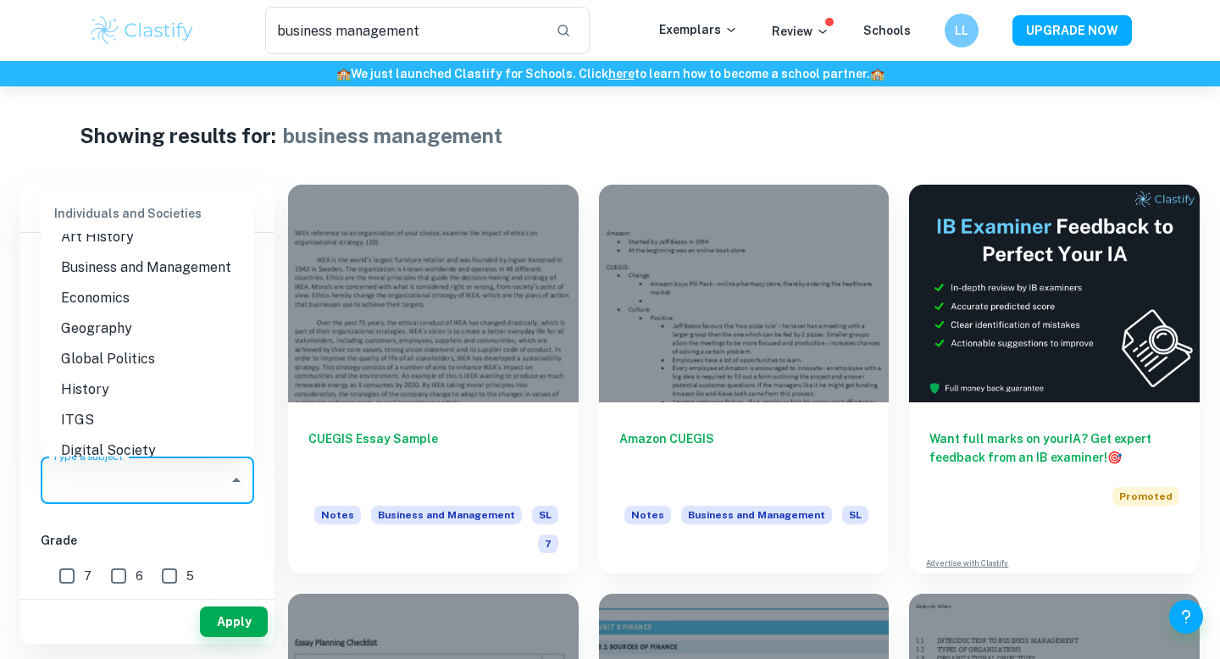
click at [180, 269] on li "Business and Management" at bounding box center [147, 267] width 213 height 30
type input "Business and Management"
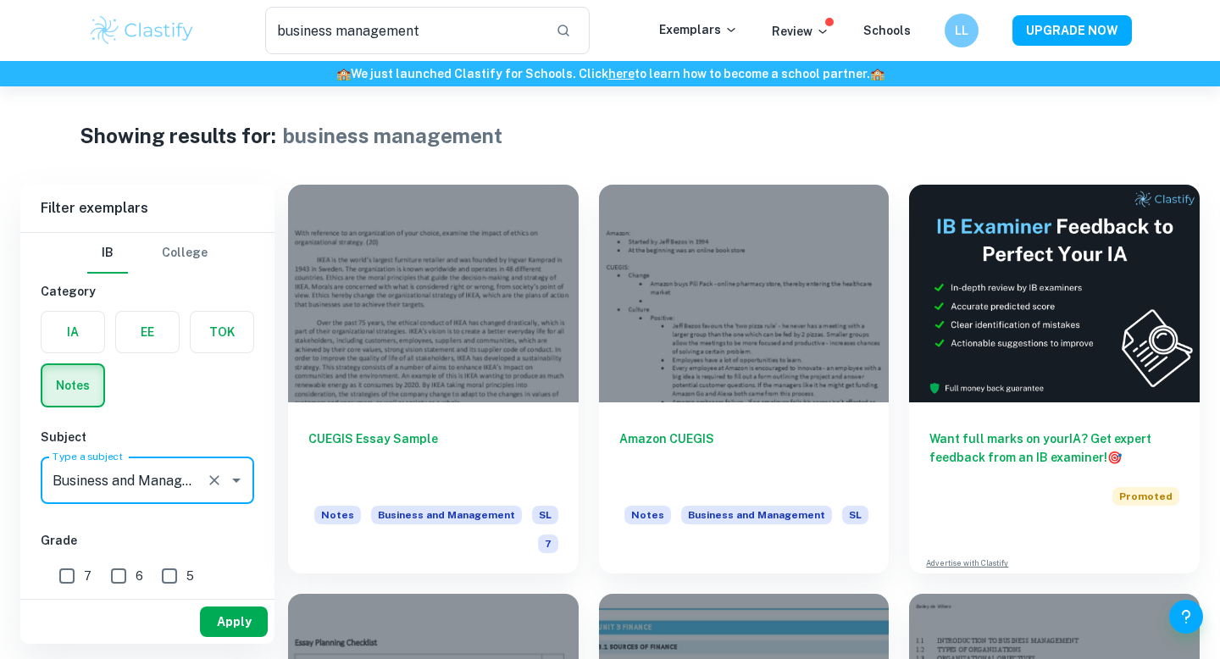
click at [236, 626] on button "Apply" at bounding box center [234, 622] width 68 height 30
click at [224, 620] on button "Apply" at bounding box center [234, 622] width 68 height 30
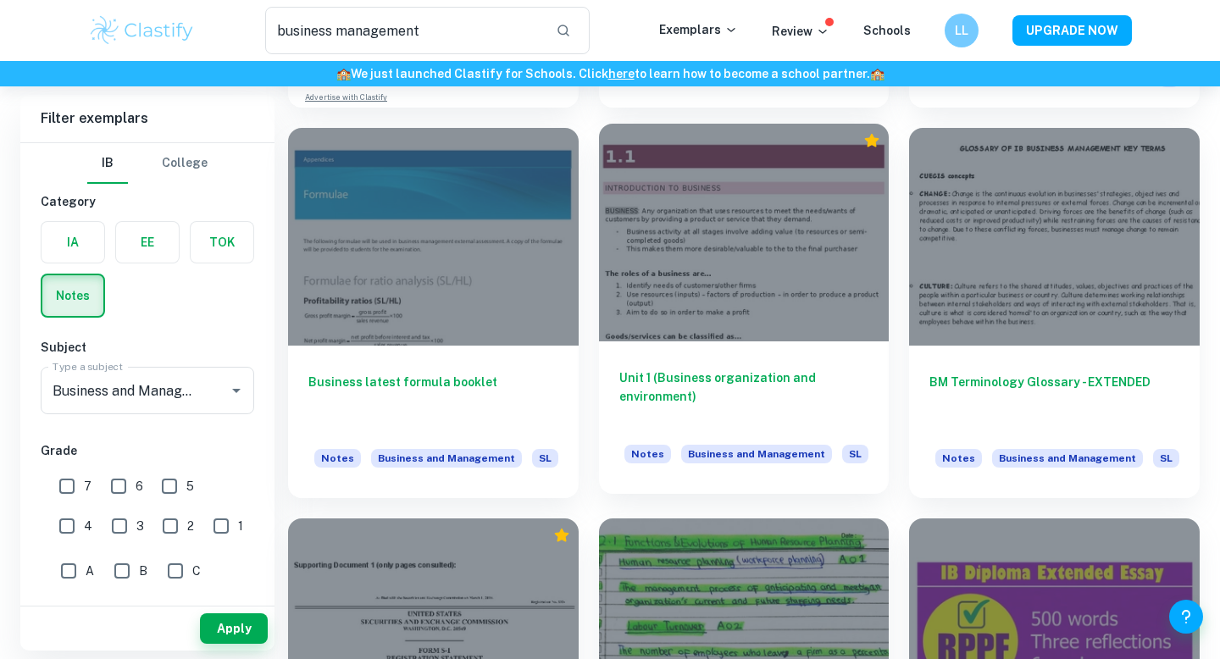
scroll to position [1282, 0]
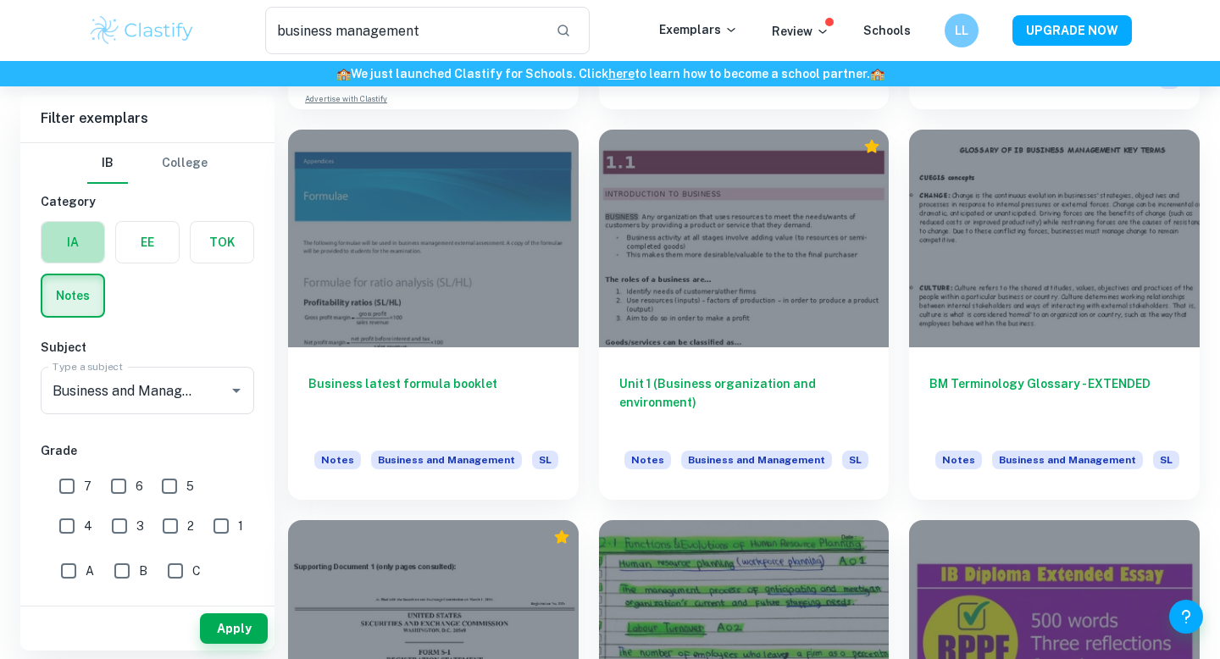
click at [83, 243] on label "button" at bounding box center [73, 242] width 63 height 41
click at [0, 0] on input "radio" at bounding box center [0, 0] width 0 height 0
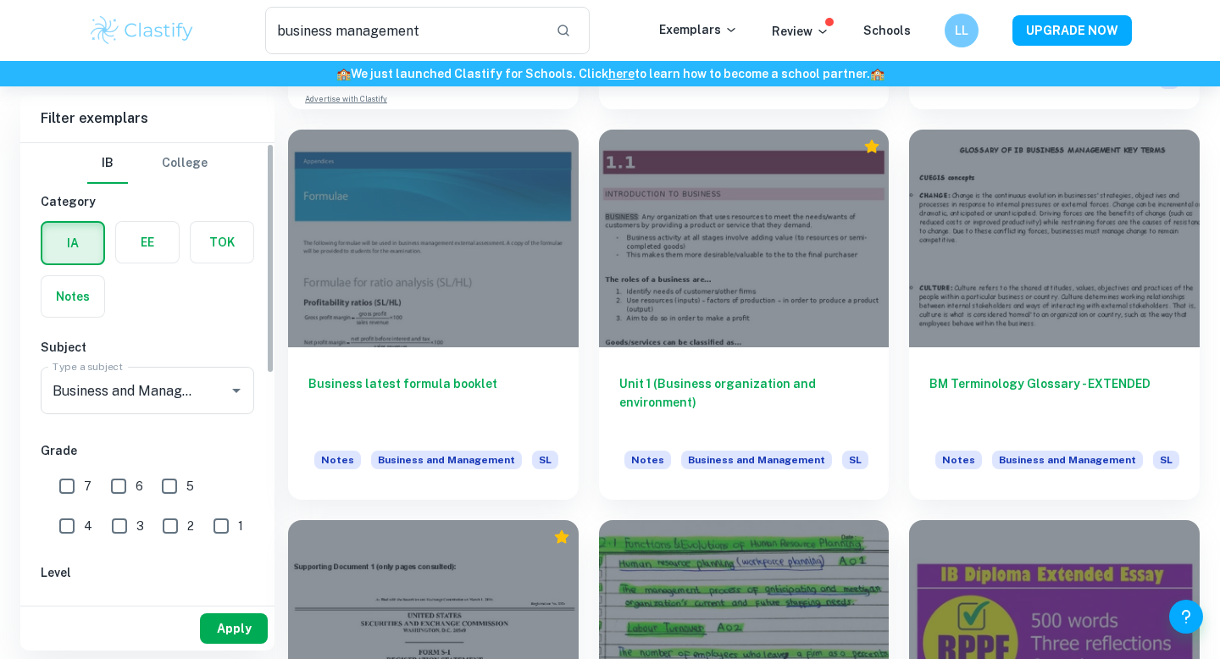
click at [219, 626] on button "Apply" at bounding box center [234, 628] width 68 height 30
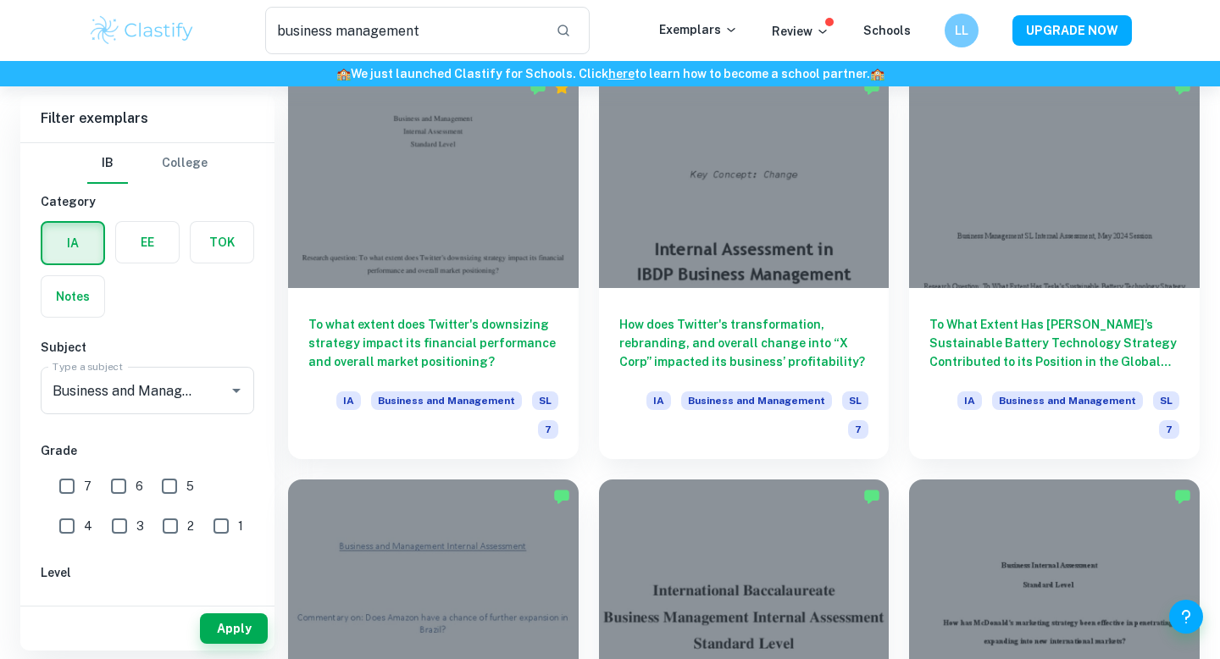
scroll to position [2272, 0]
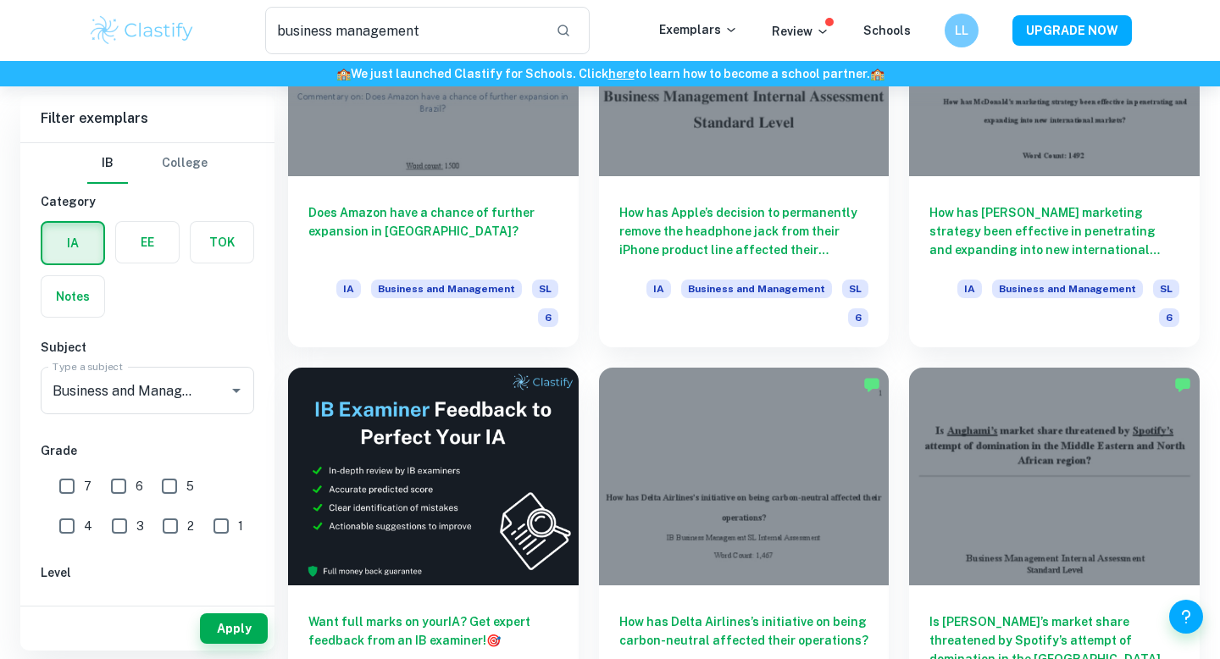
click at [140, 243] on label "button" at bounding box center [147, 242] width 63 height 41
click at [0, 0] on input "radio" at bounding box center [0, 0] width 0 height 0
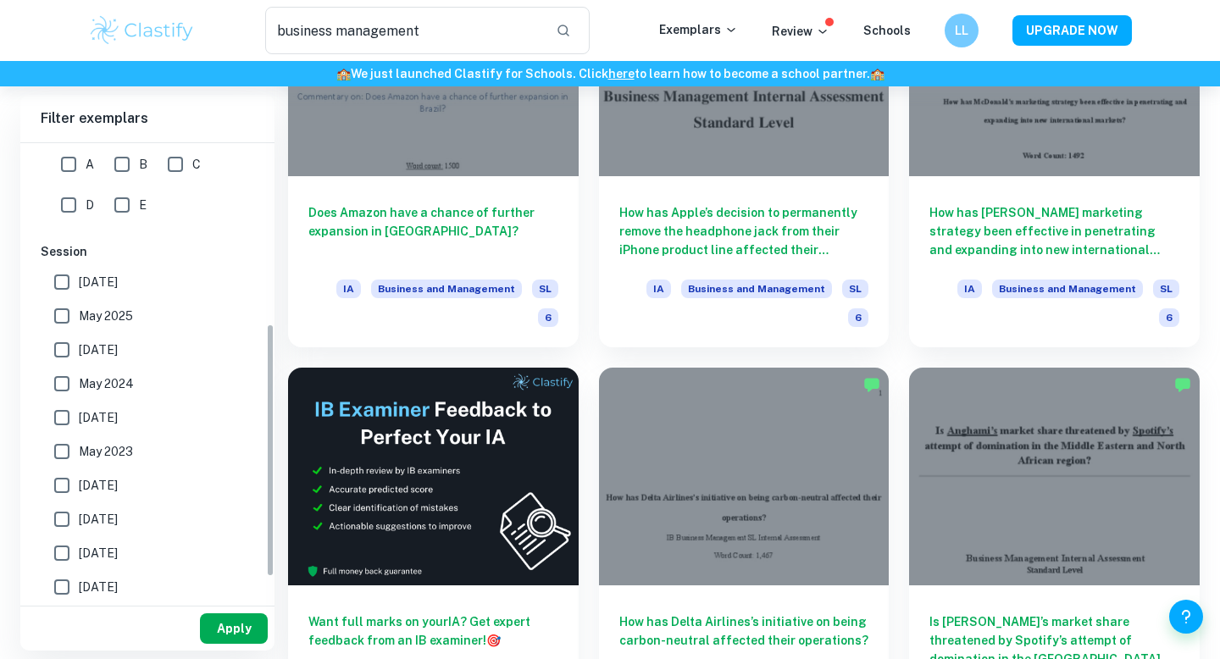
scroll to position [319, 0]
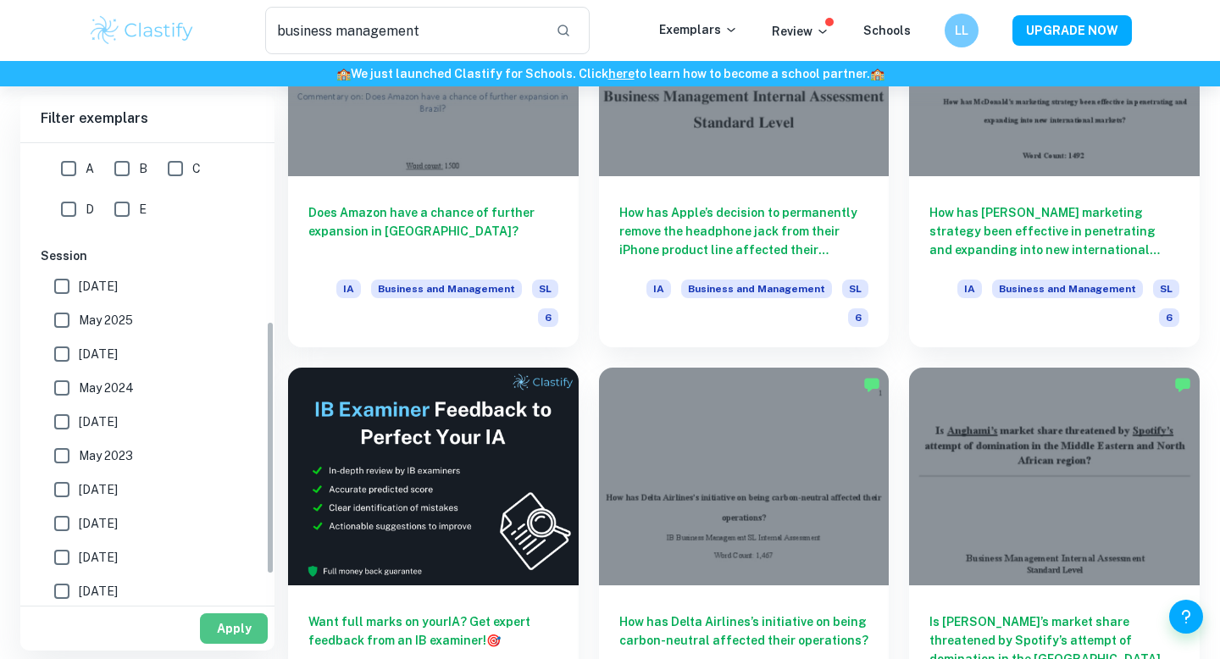
click at [230, 627] on button "Apply" at bounding box center [234, 628] width 68 height 30
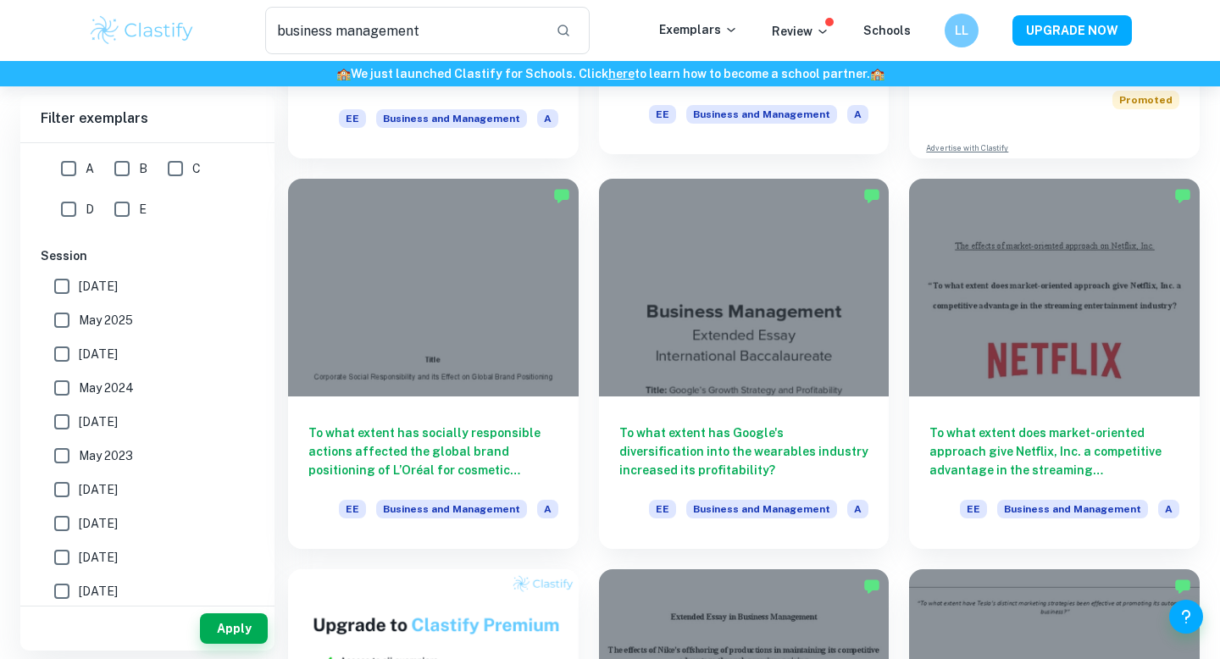
scroll to position [548, 0]
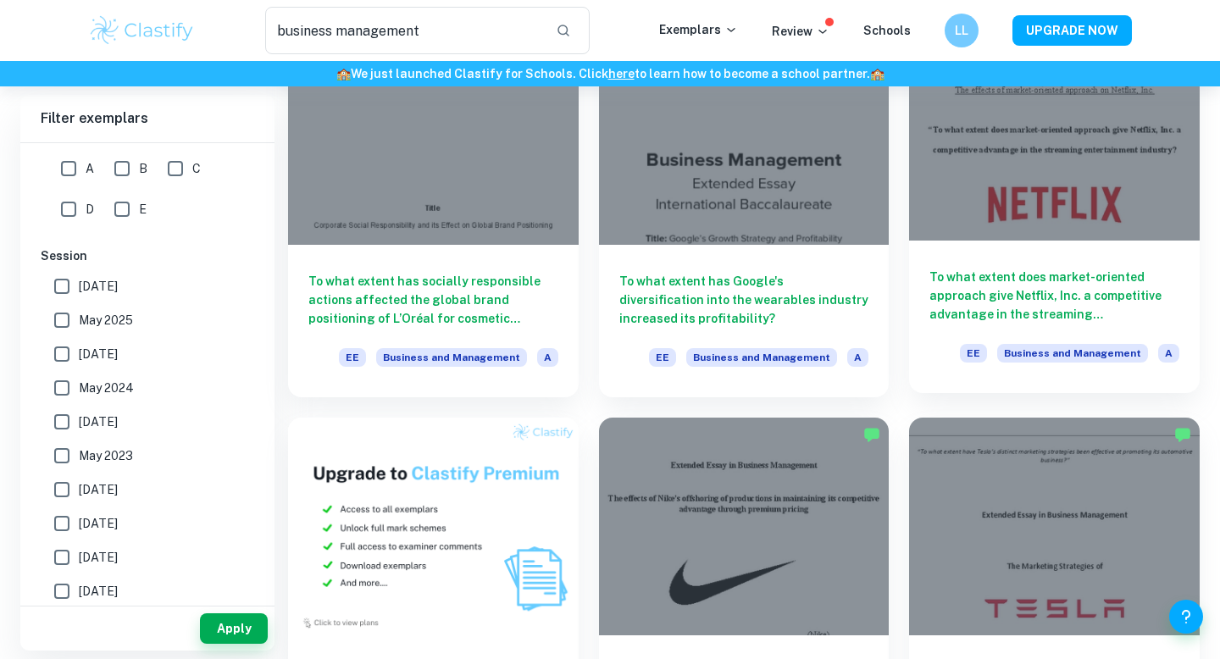
click at [1028, 180] on div at bounding box center [1054, 132] width 291 height 218
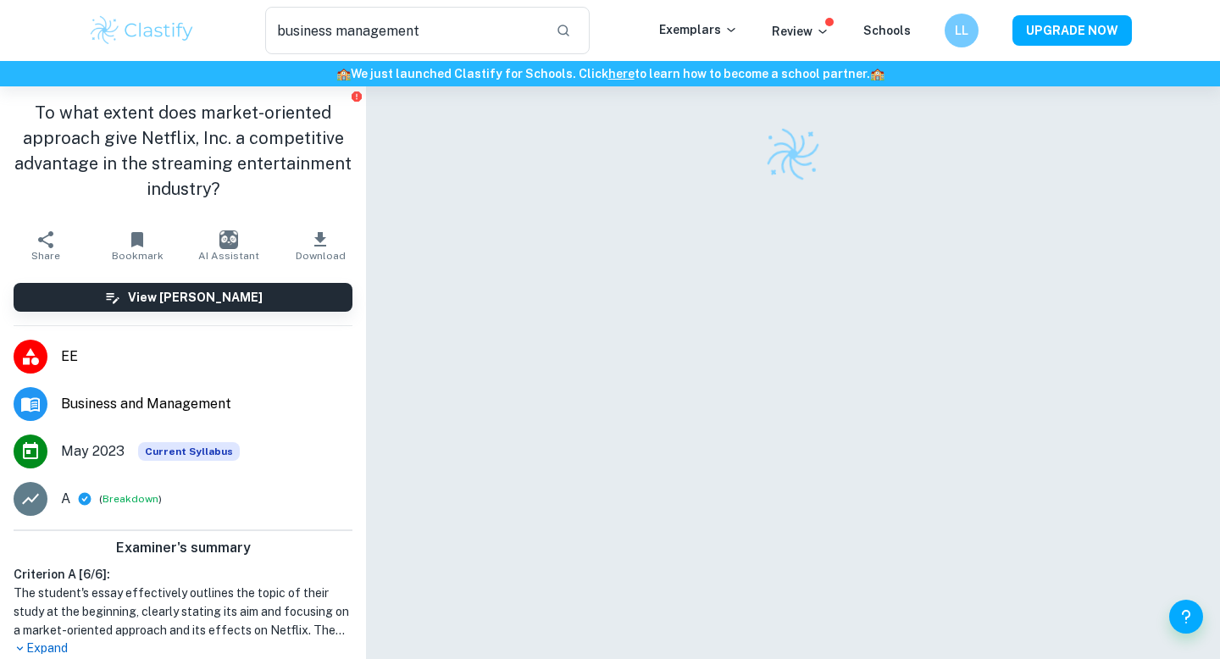
scroll to position [86, 0]
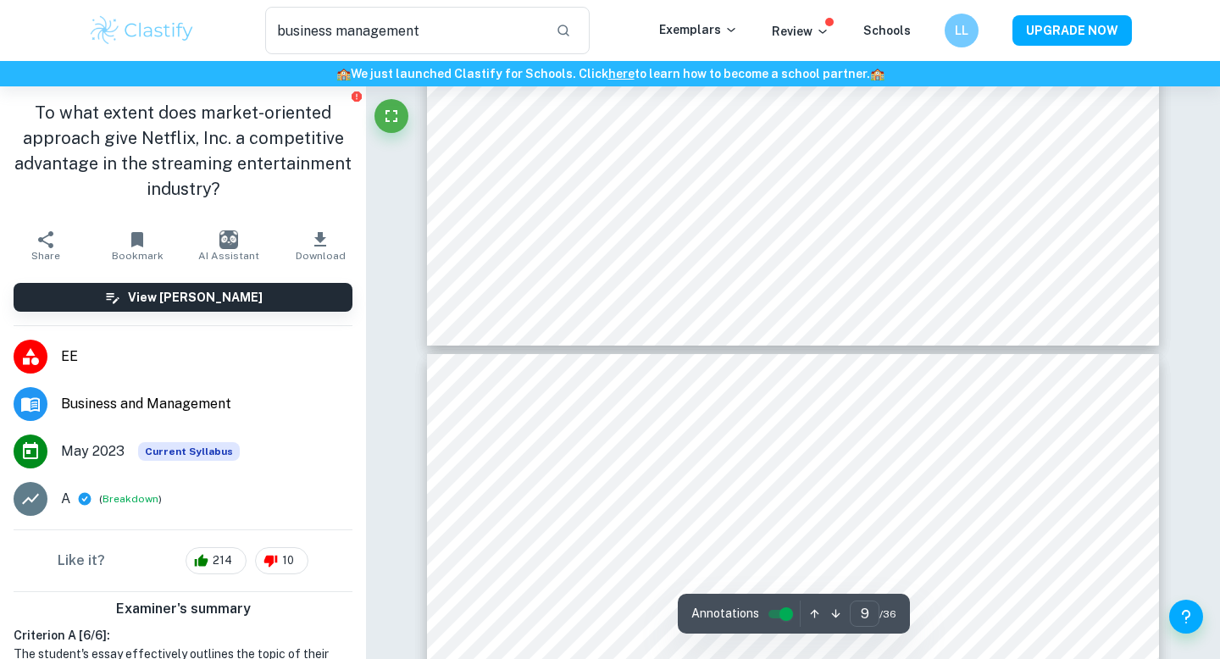
type input "10"
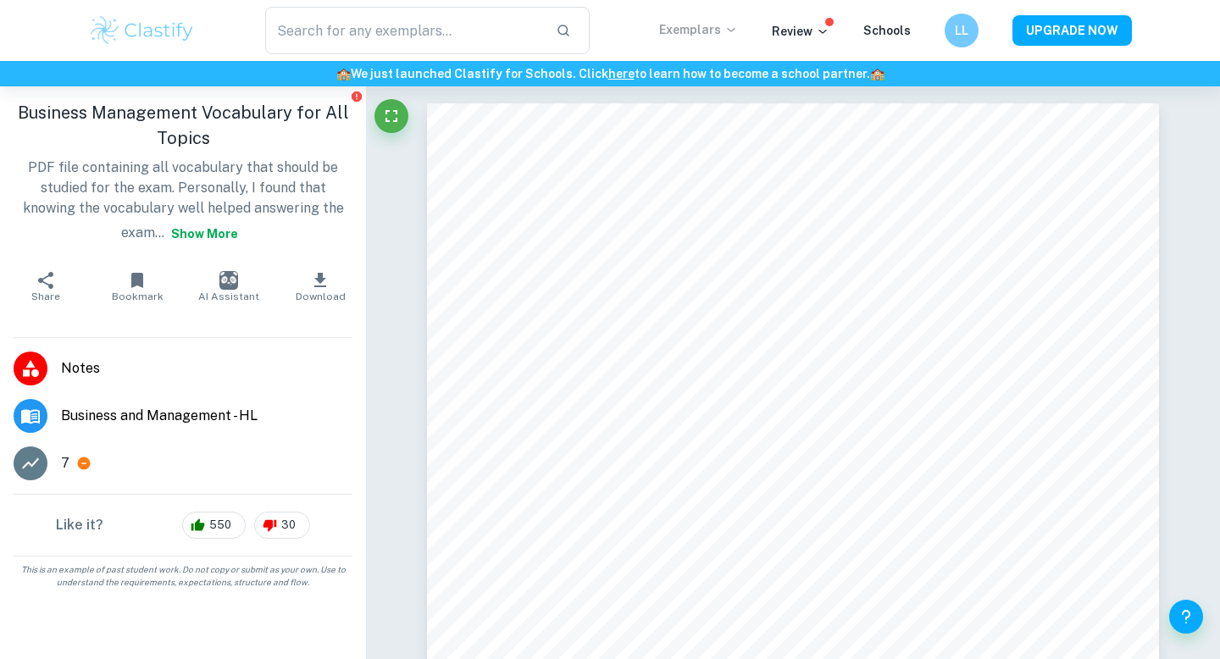
click at [708, 33] on p "Exemplars" at bounding box center [698, 29] width 79 height 19
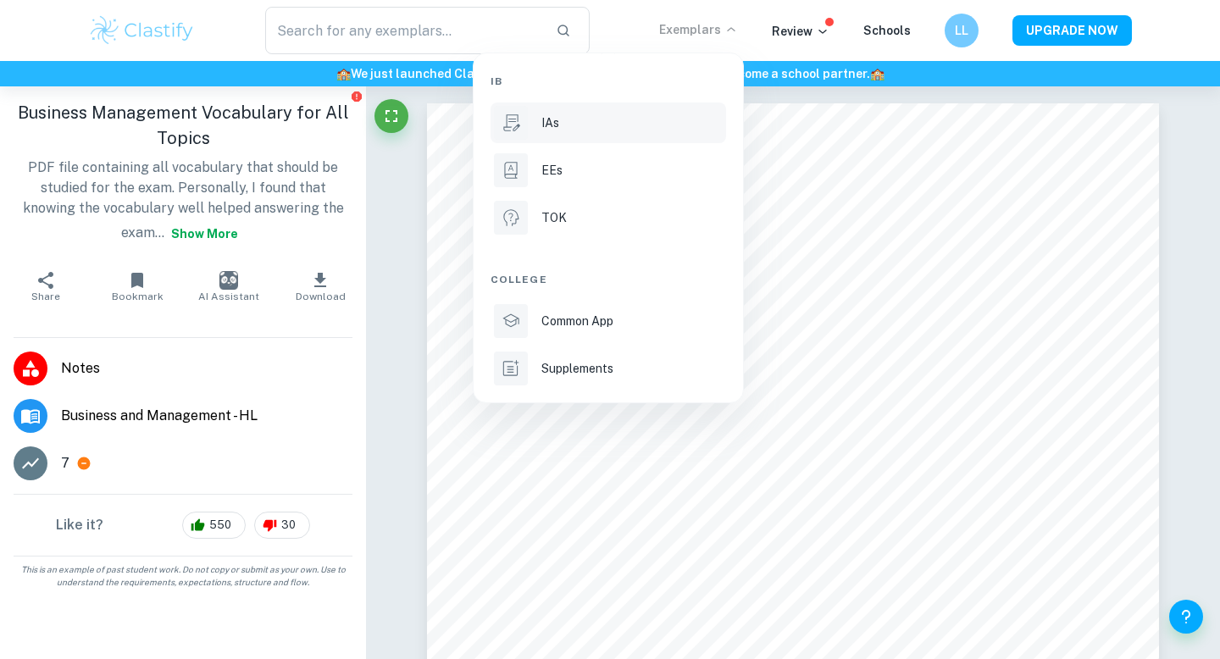
click at [583, 128] on div "IAs" at bounding box center [631, 123] width 181 height 19
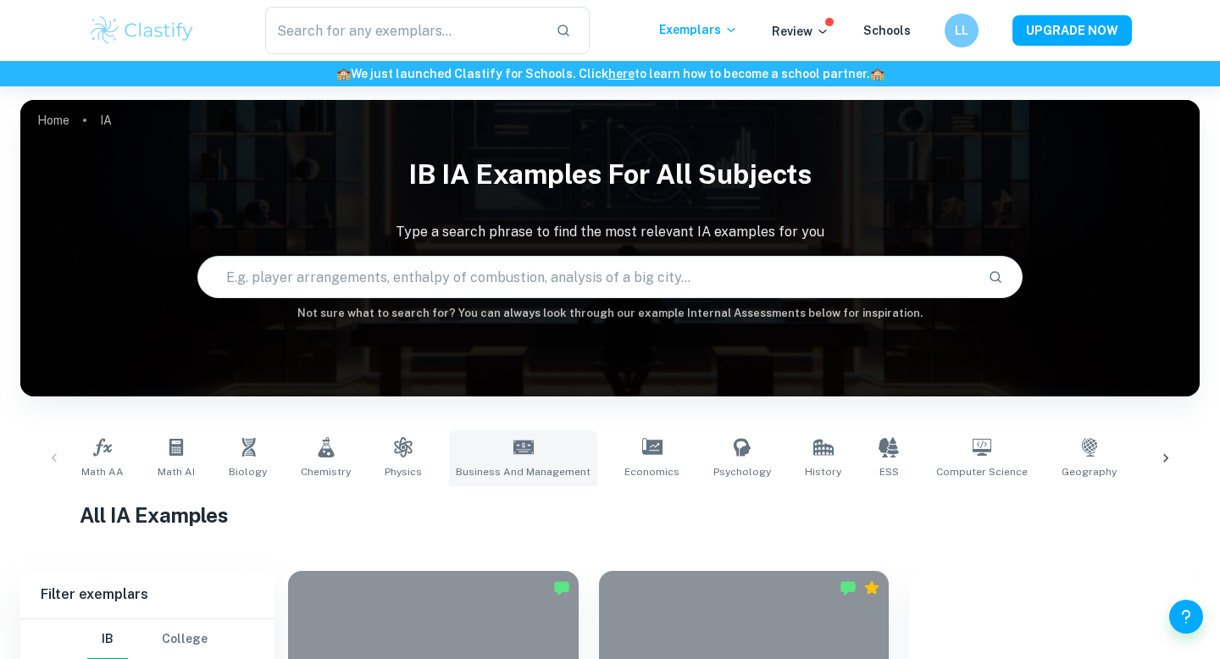
click at [499, 455] on link "Business and Management" at bounding box center [523, 458] width 148 height 56
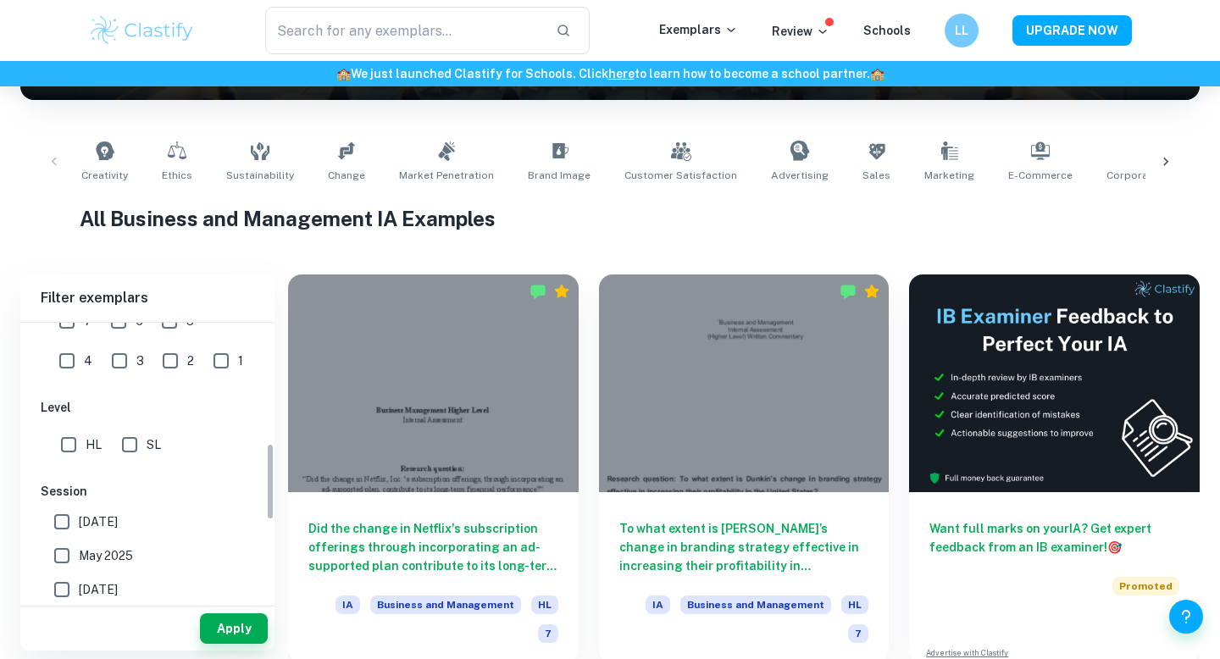
scroll to position [426, 0]
click at [140, 441] on input "SL" at bounding box center [130, 443] width 34 height 34
checkbox input "true"
click at [221, 632] on button "Apply" at bounding box center [234, 628] width 68 height 30
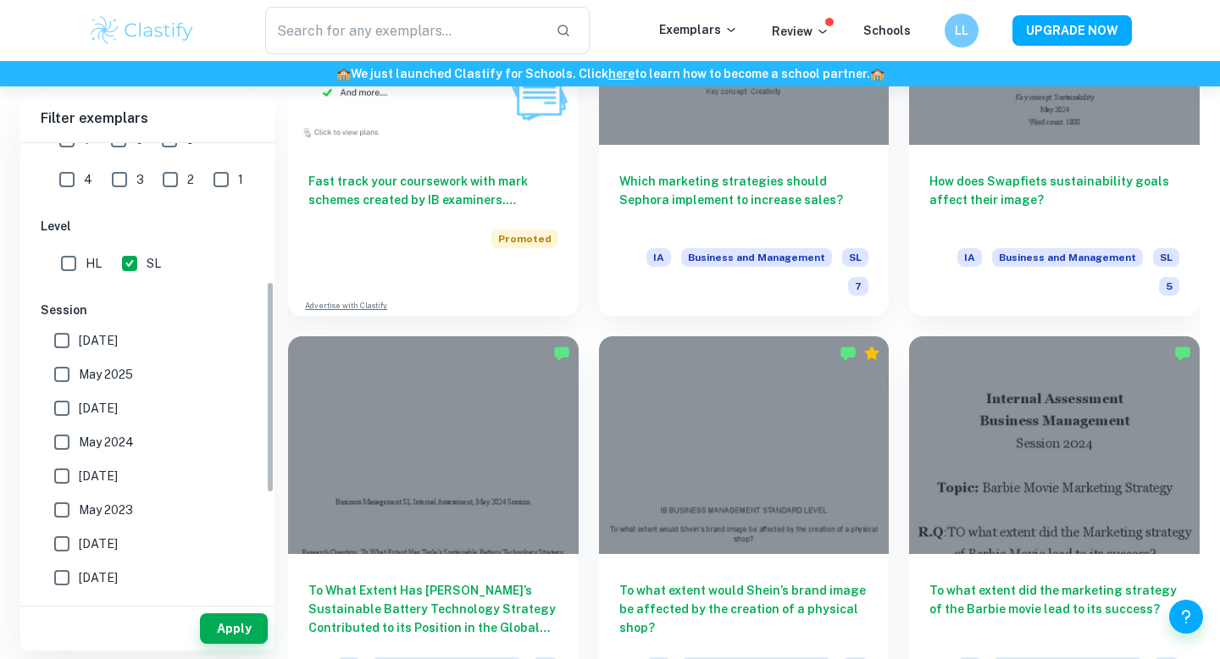
scroll to position [0, 0]
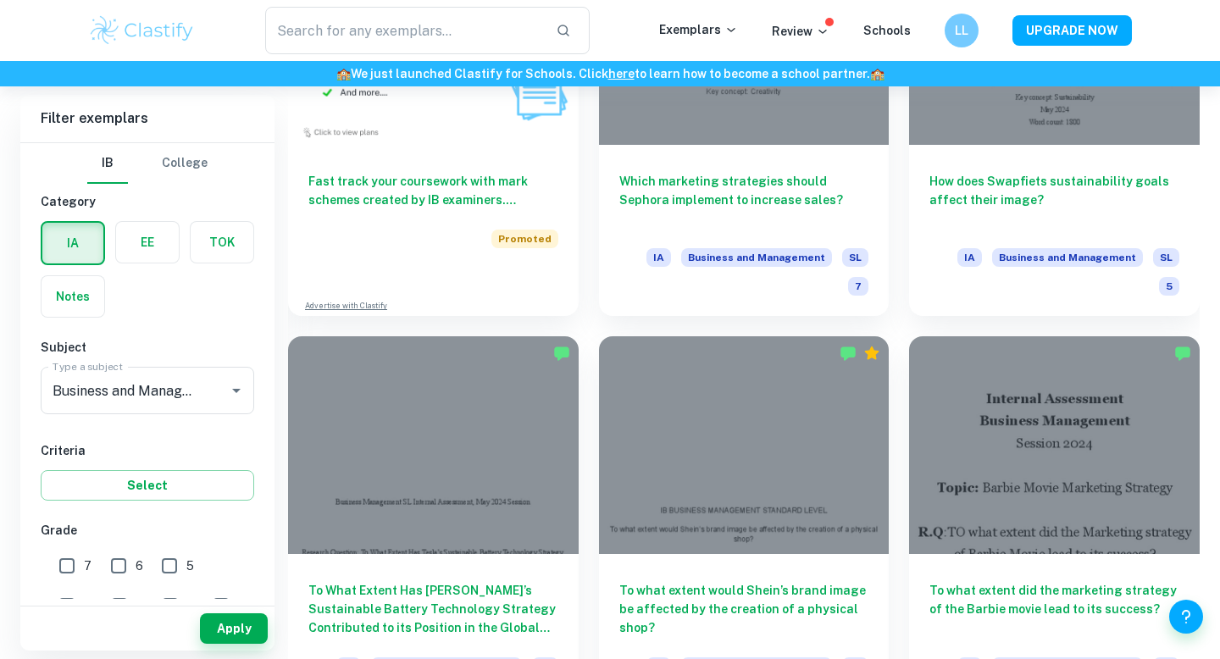
click at [86, 244] on label "button" at bounding box center [72, 243] width 61 height 41
click at [0, 0] on input "radio" at bounding box center [0, 0] width 0 height 0
click at [177, 160] on button "College" at bounding box center [185, 163] width 46 height 41
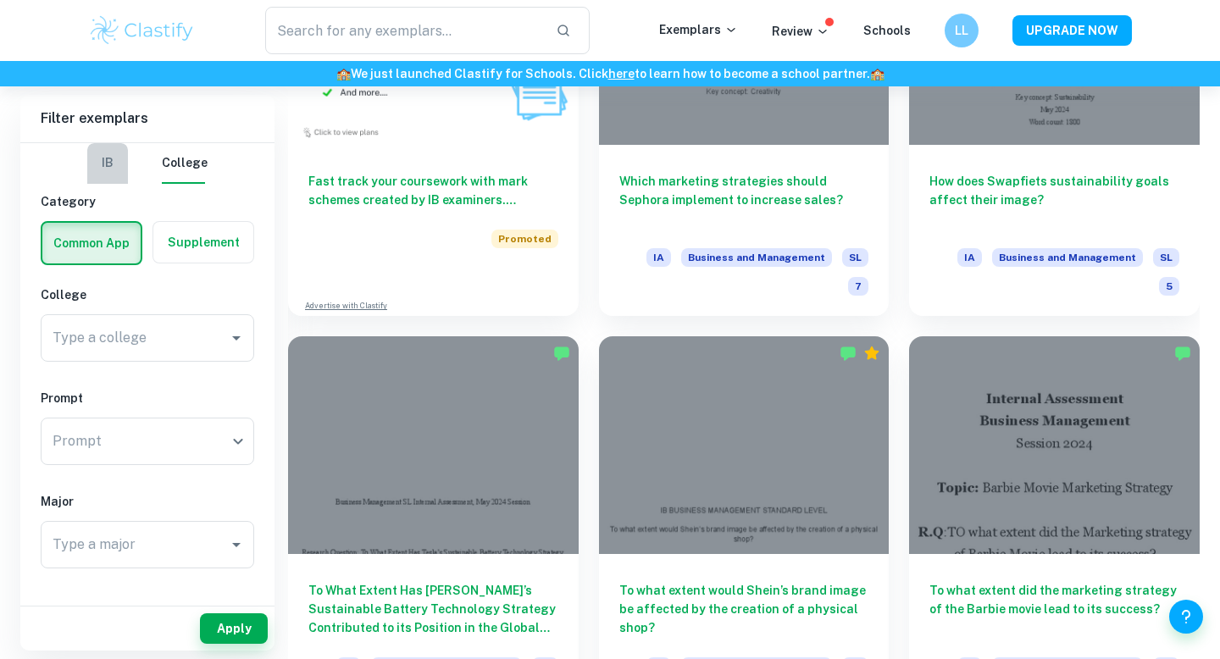
click at [119, 165] on button "IB" at bounding box center [107, 163] width 41 height 41
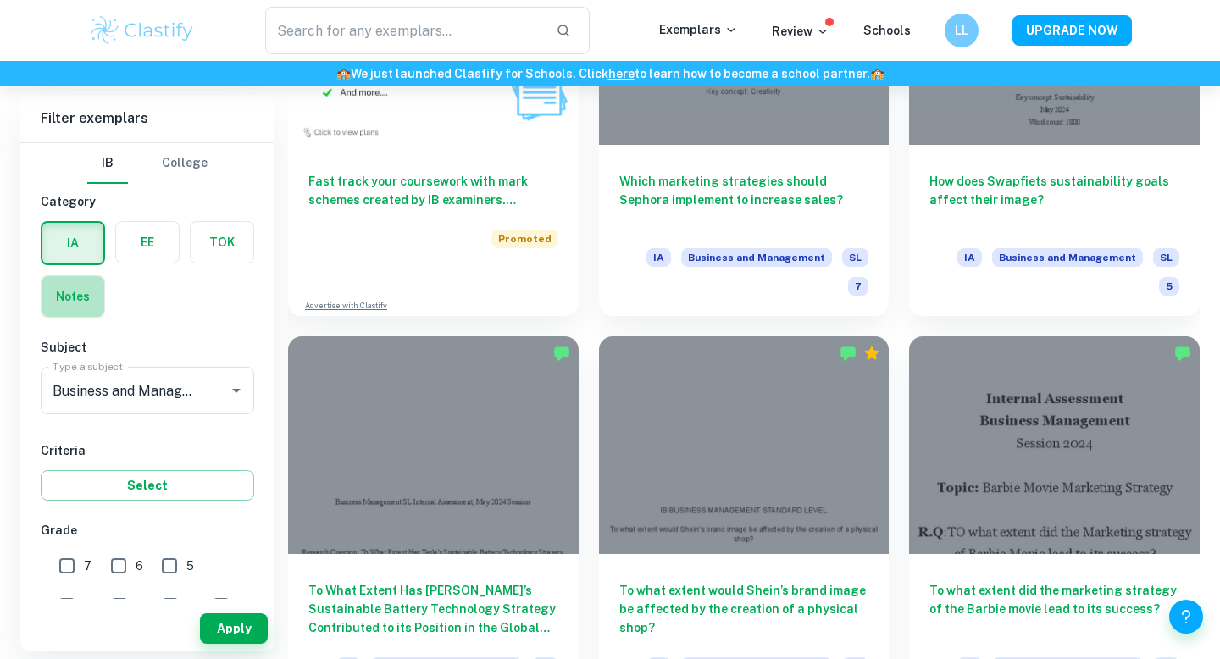
click at [69, 294] on label "button" at bounding box center [73, 296] width 63 height 41
click at [0, 0] on input "radio" at bounding box center [0, 0] width 0 height 0
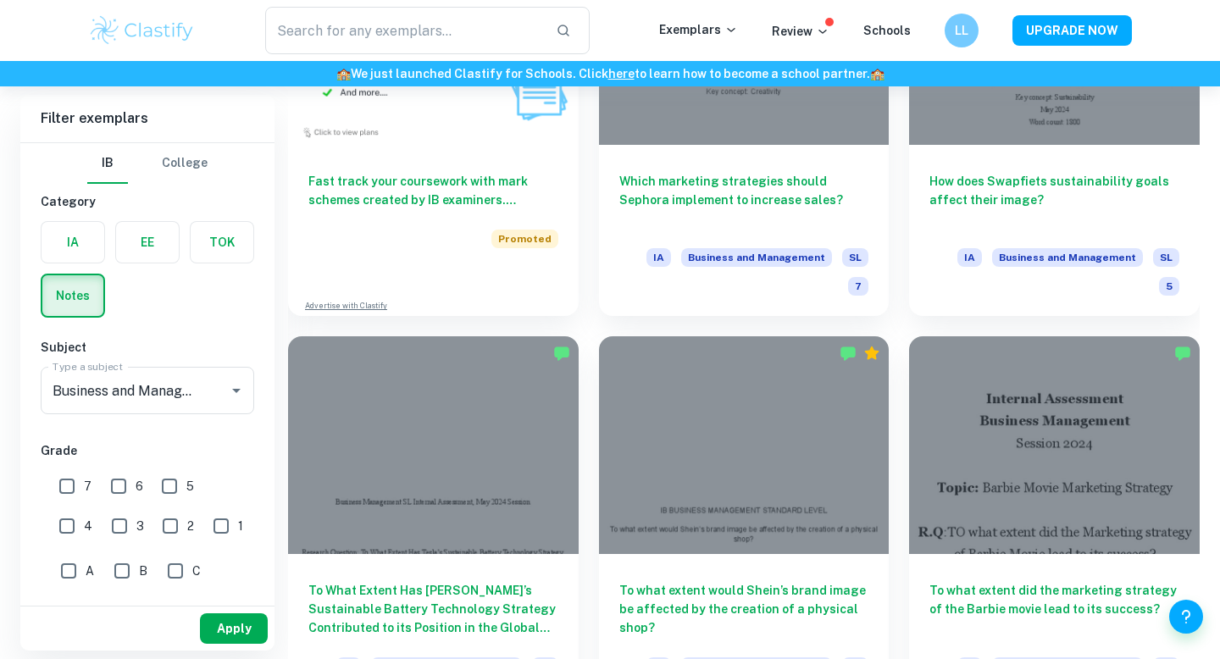
click at [224, 630] on button "Apply" at bounding box center [234, 628] width 68 height 30
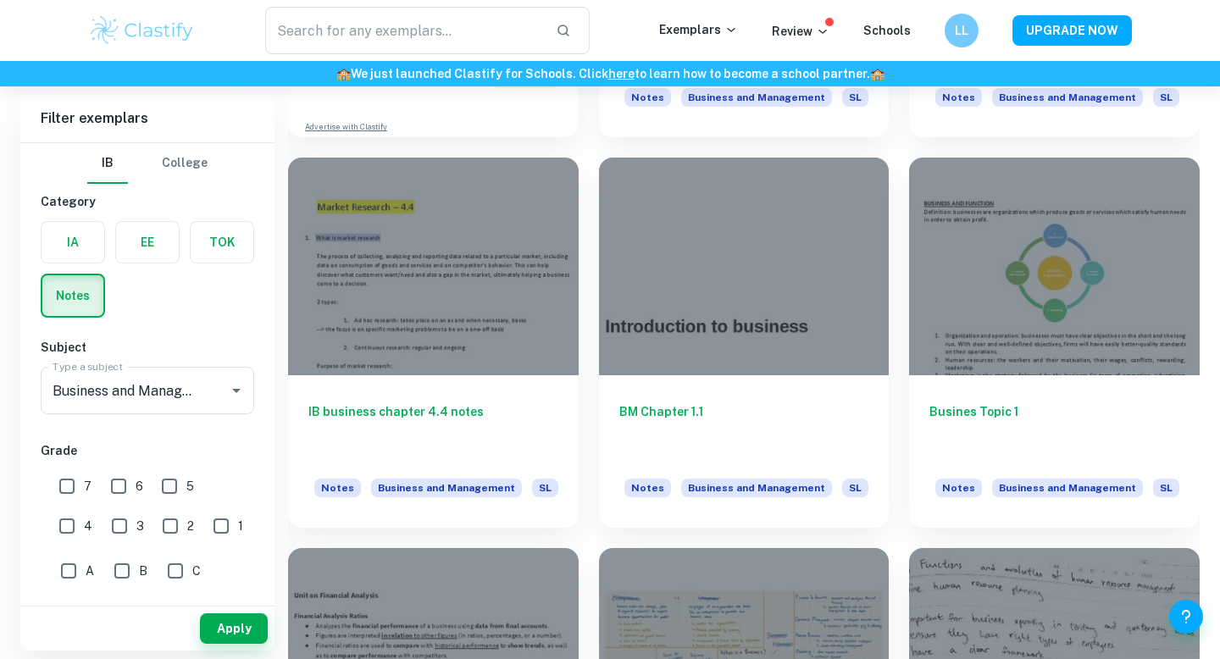
scroll to position [1243, 0]
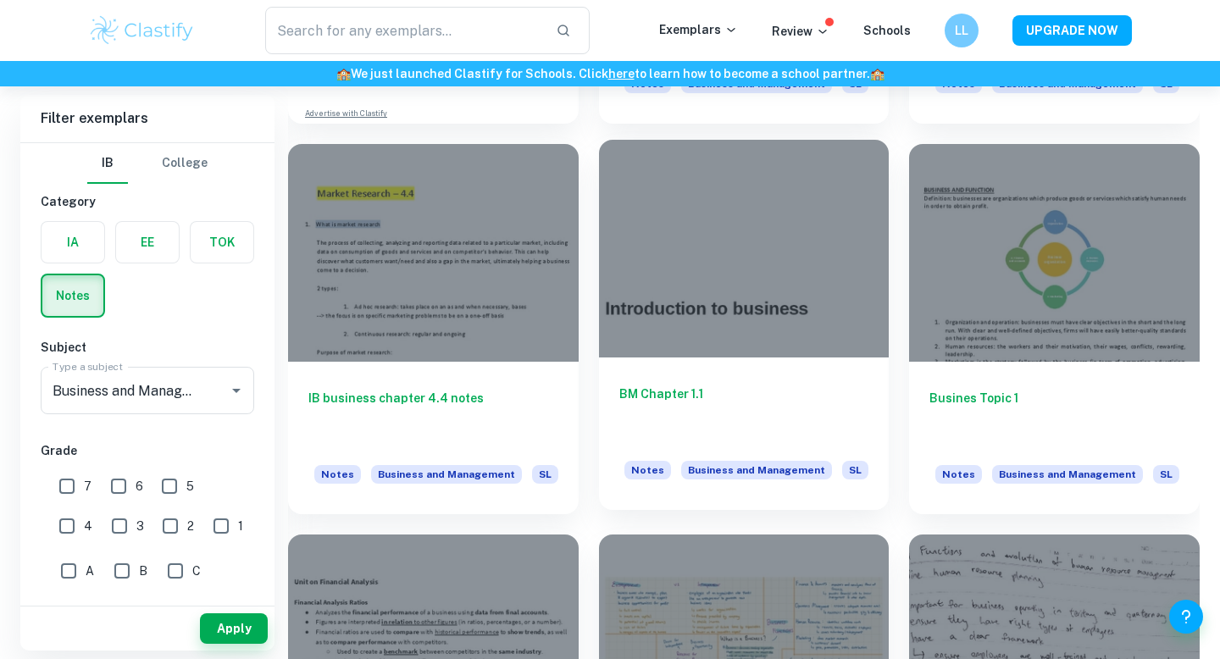
click at [710, 274] on div at bounding box center [744, 249] width 291 height 218
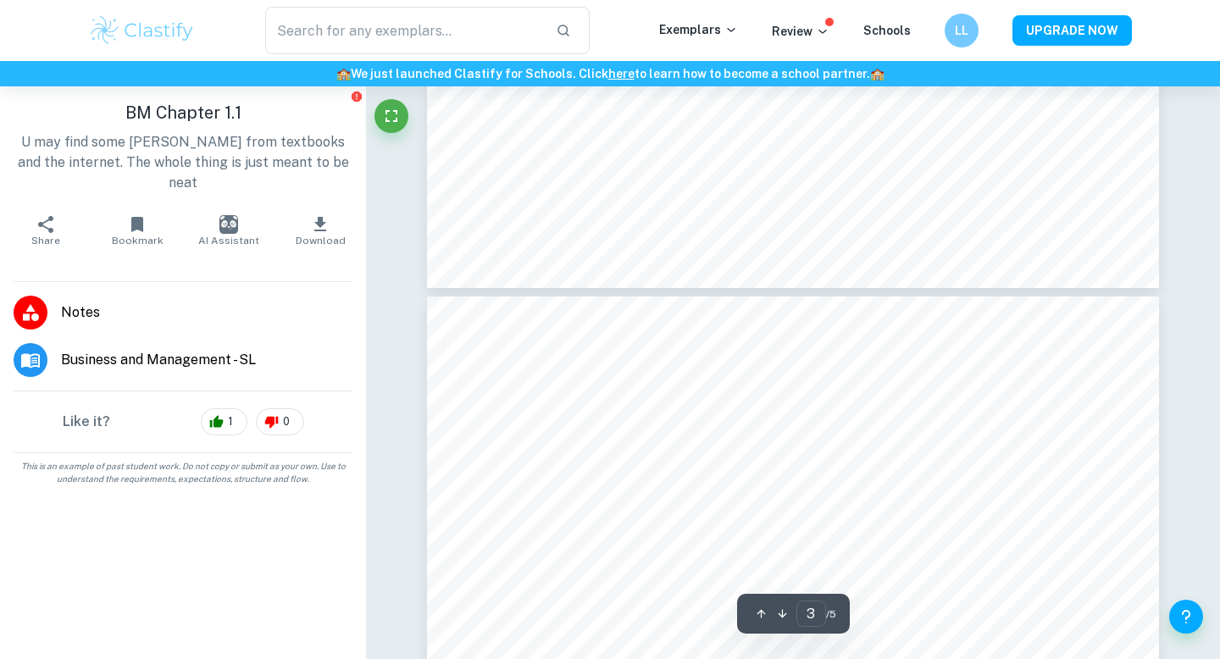
type input "4"
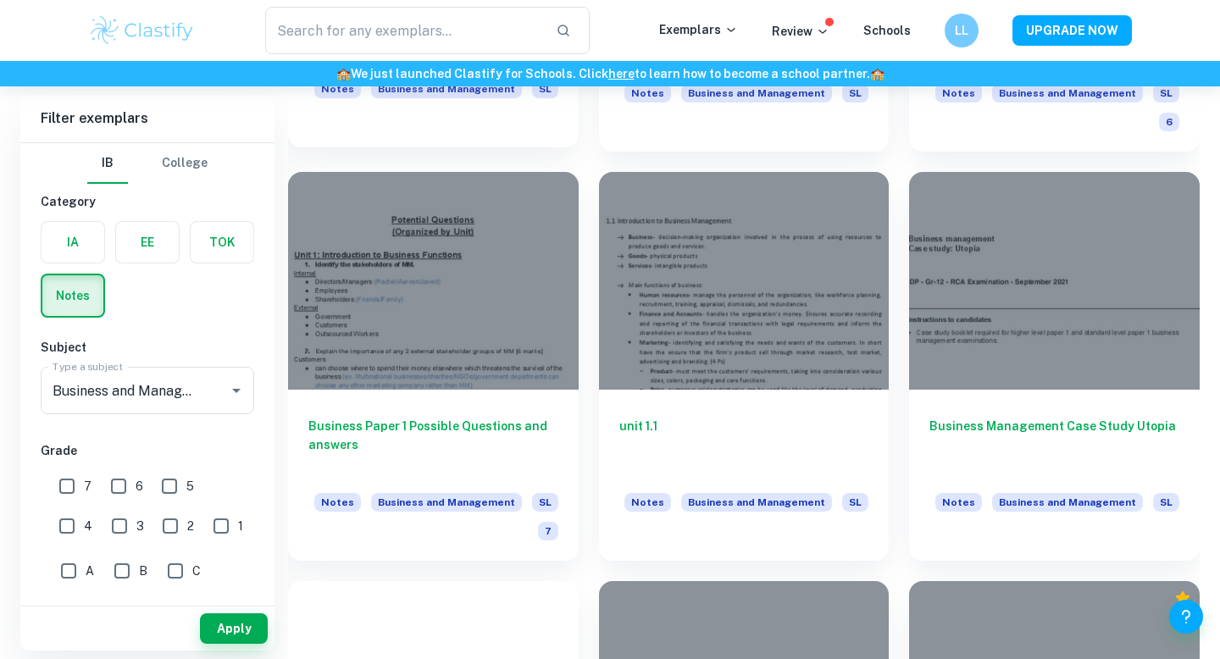
scroll to position [2107, 0]
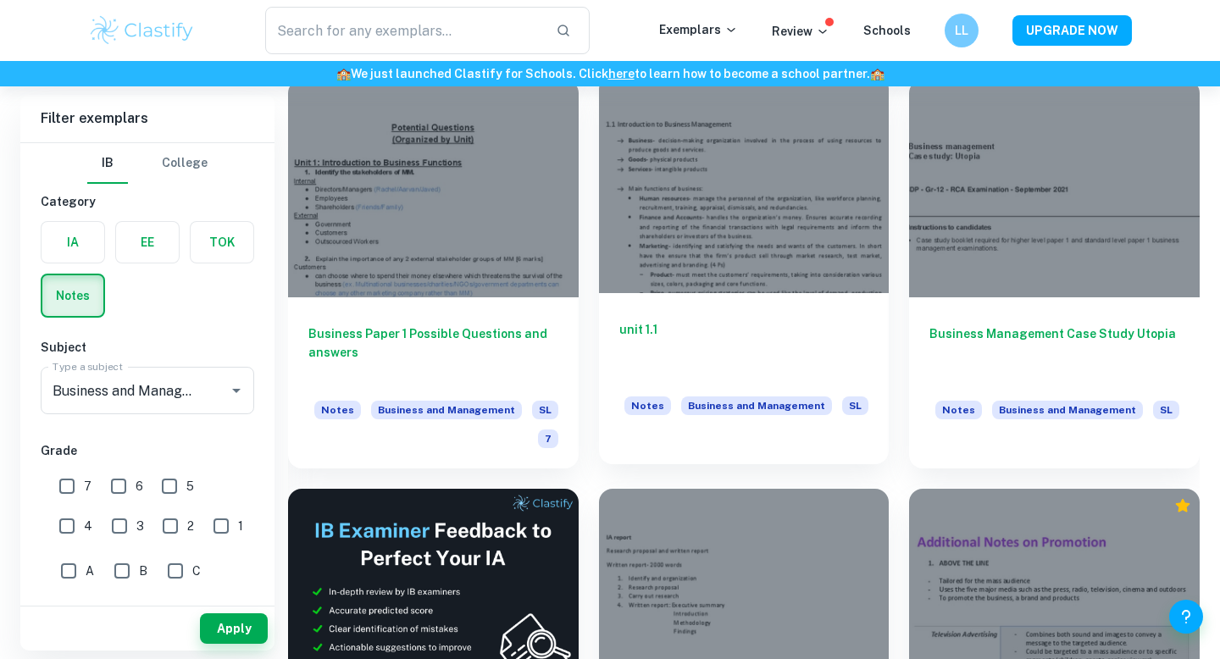
click at [663, 194] on div at bounding box center [744, 184] width 291 height 218
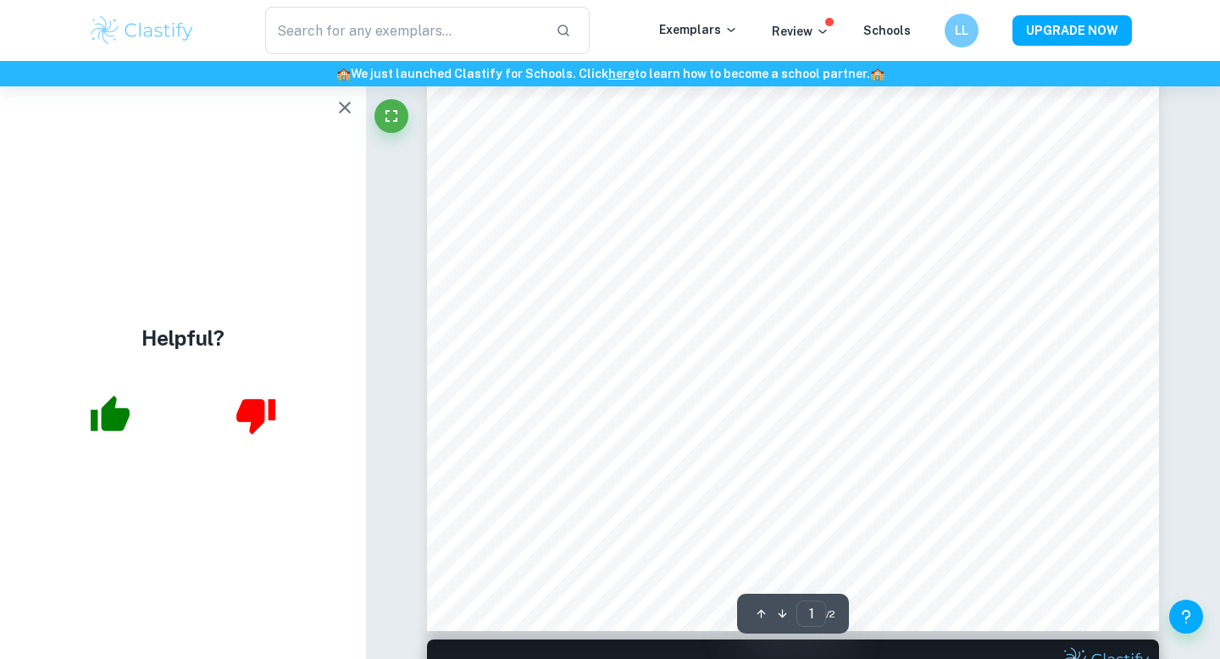
scroll to position [547, 0]
